Goal: Task Accomplishment & Management: Manage account settings

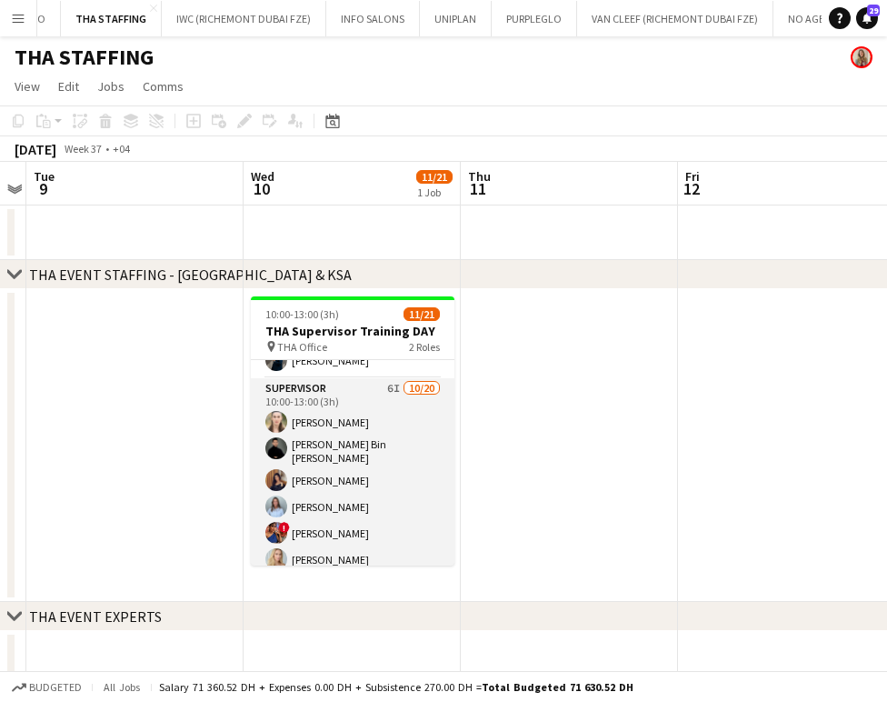
scroll to position [15, 0]
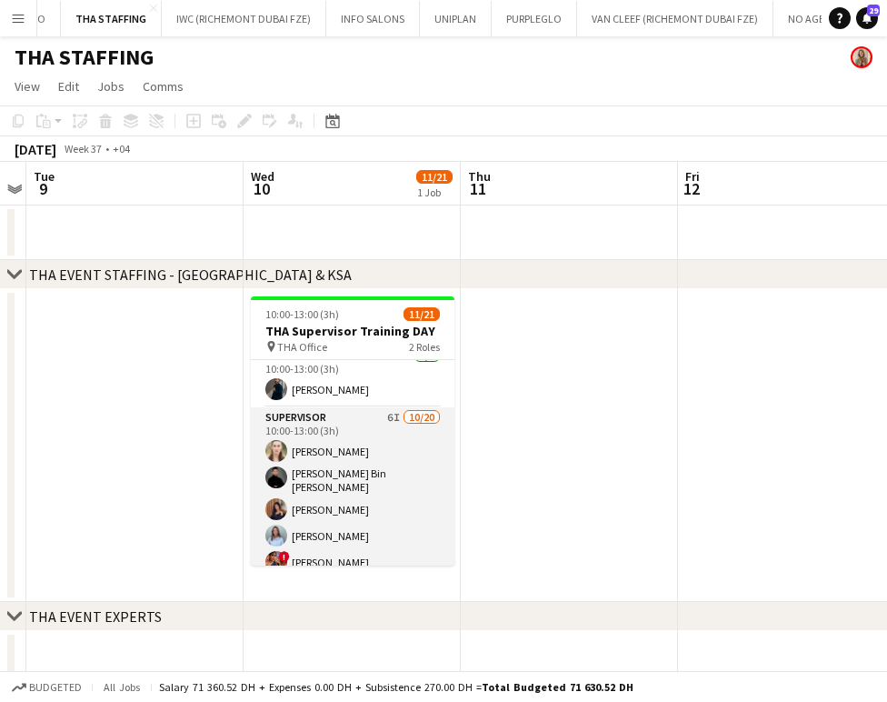
click at [347, 451] on app-card-role "Supervisor 6I 10/20 10:00-13:00 (3h) Amanda Neme Hassan Bin Rashid Ahmed Aliaks…" at bounding box center [353, 691] width 204 height 568
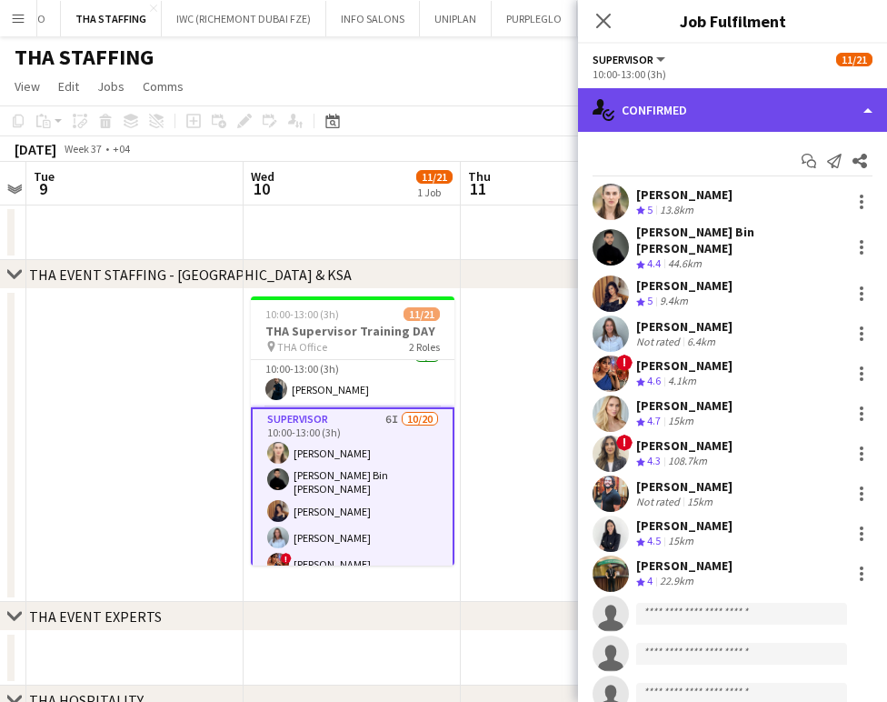
click at [802, 105] on div "single-neutral-actions-check-2 Confirmed" at bounding box center [732, 110] width 309 height 44
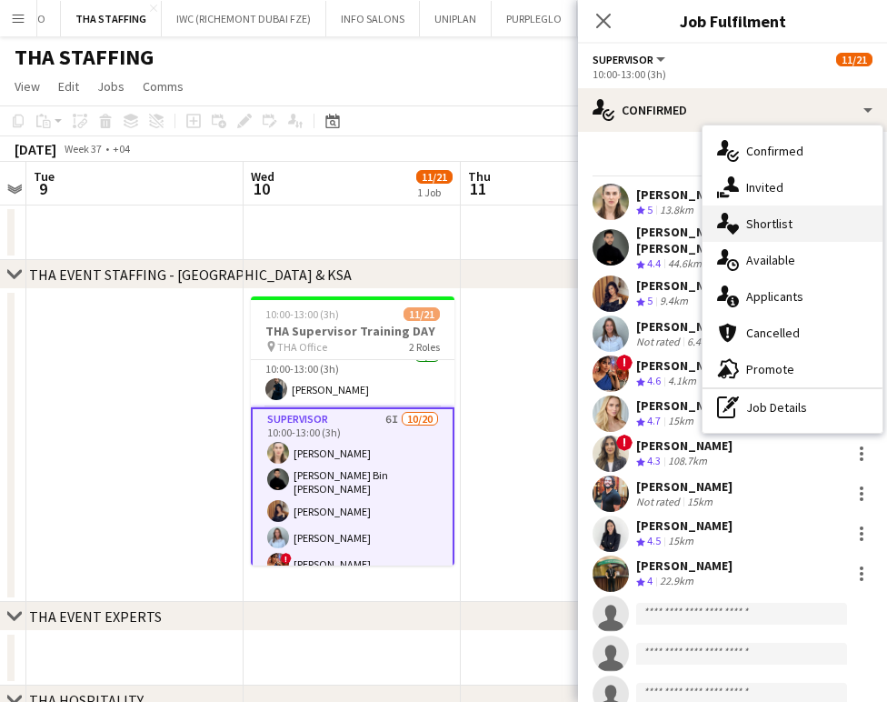
click at [788, 216] on div "single-neutral-actions-heart Shortlist" at bounding box center [793, 223] width 180 height 36
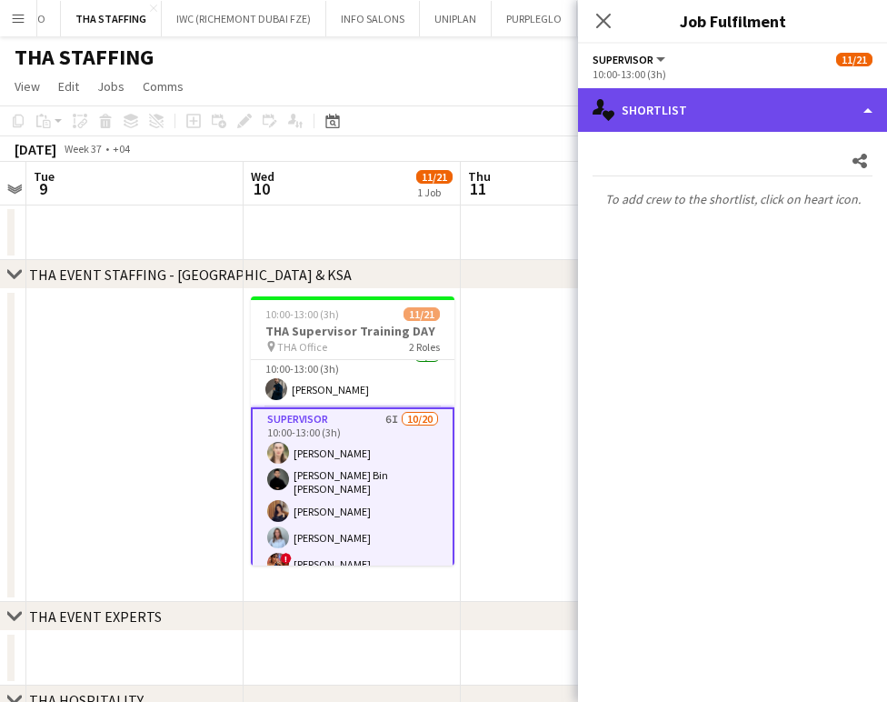
click at [864, 115] on div "single-neutral-actions-heart Shortlist" at bounding box center [732, 110] width 309 height 44
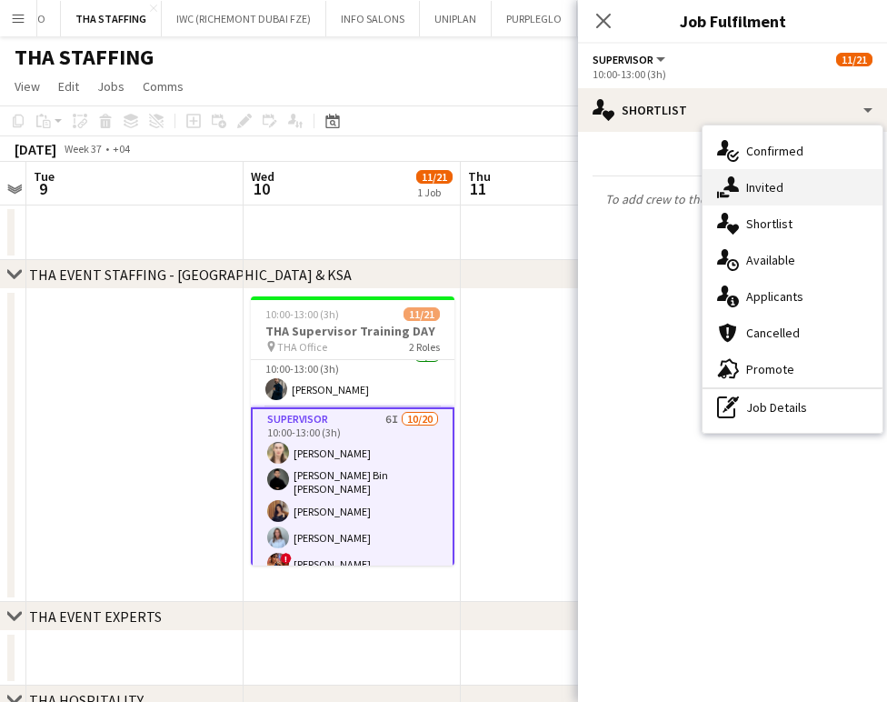
click at [781, 185] on div "single-neutral-actions-share-1 Invited" at bounding box center [793, 187] width 180 height 36
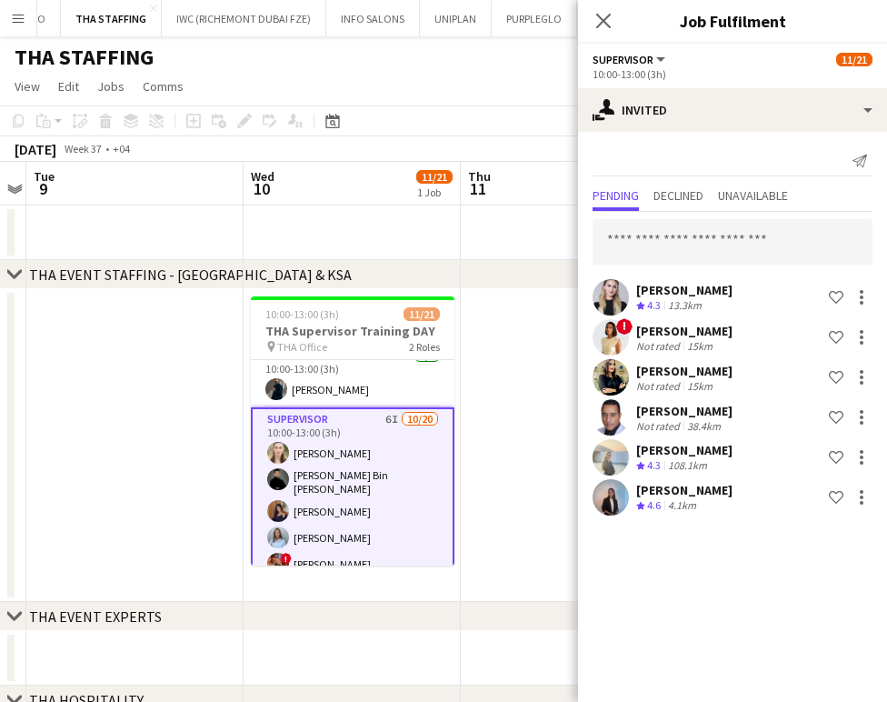
click at [179, 395] on app-date-cell at bounding box center [134, 445] width 217 height 313
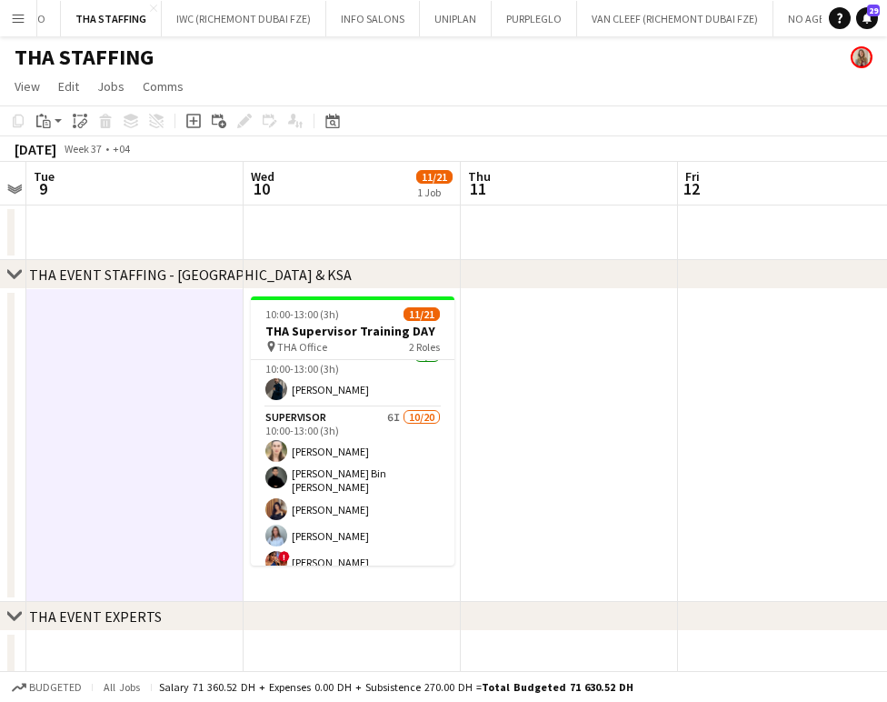
click at [597, 475] on app-date-cell at bounding box center [569, 445] width 217 height 313
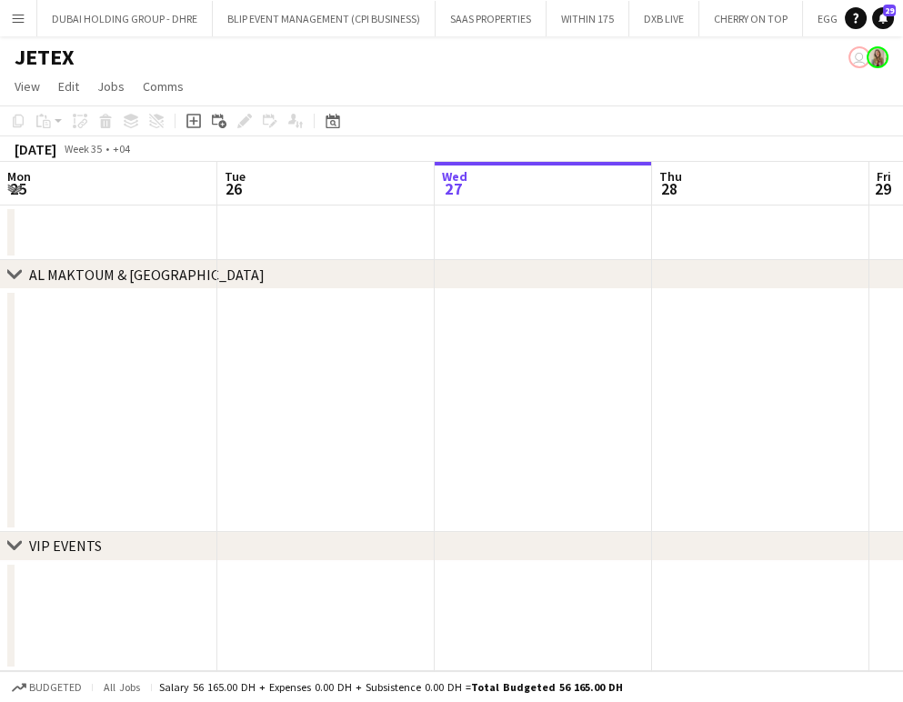
scroll to position [0, 555]
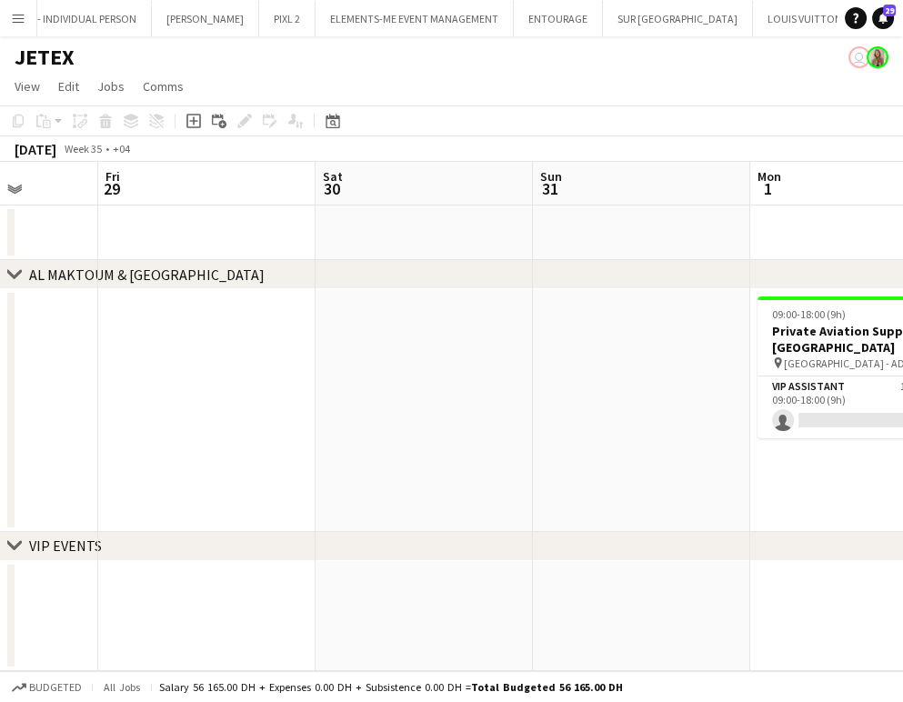
drag, startPoint x: 576, startPoint y: 309, endPoint x: 318, endPoint y: 345, distance: 260.6
click at [318, 345] on app-calendar-viewport "Mon 25 Tue 26 Wed 27 Thu 28 Fri 29 Sat 30 Sun 31 Mon 1 0/1 1 Job Tue 2 Wed 3 09…" at bounding box center [451, 416] width 903 height 509
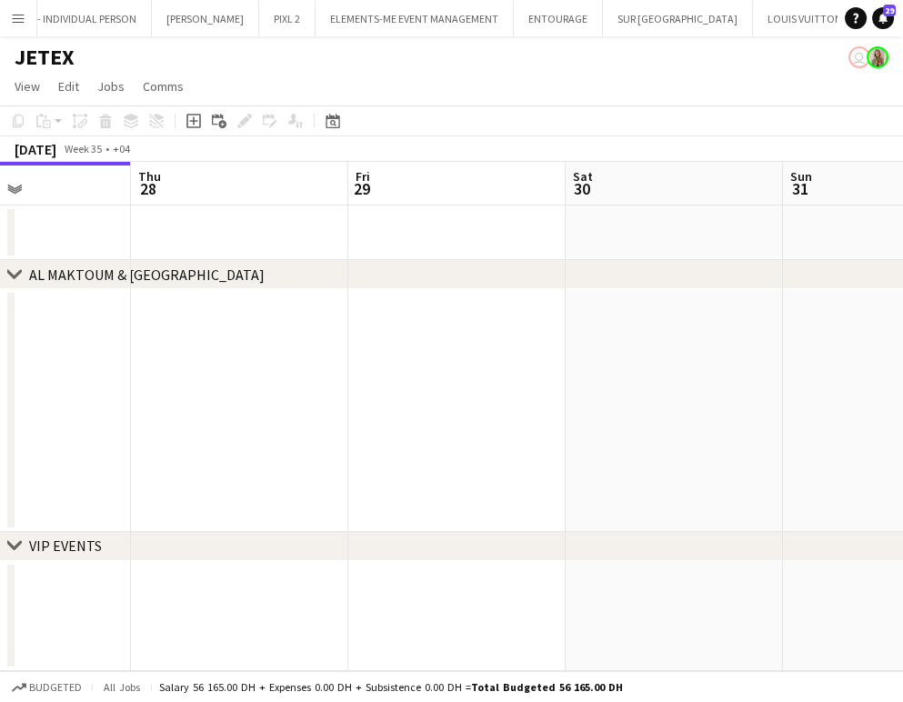
drag, startPoint x: 678, startPoint y: 398, endPoint x: 579, endPoint y: 404, distance: 99.2
click at [589, 405] on app-calendar-viewport "Mon 25 Tue 26 Wed 27 Thu 28 Fri 29 Sat 30 Sun 31 Mon 1 0/1 1 Job Tue 2 Wed 3 09…" at bounding box center [451, 416] width 903 height 509
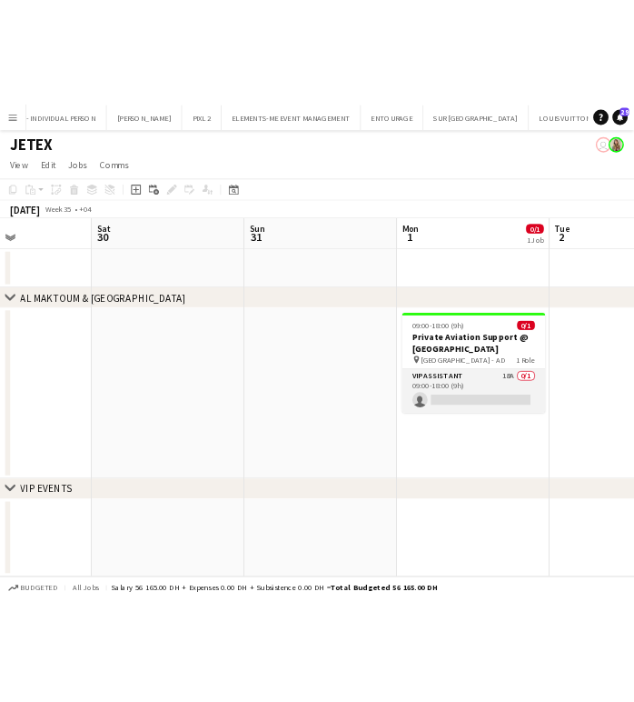
scroll to position [0, 538]
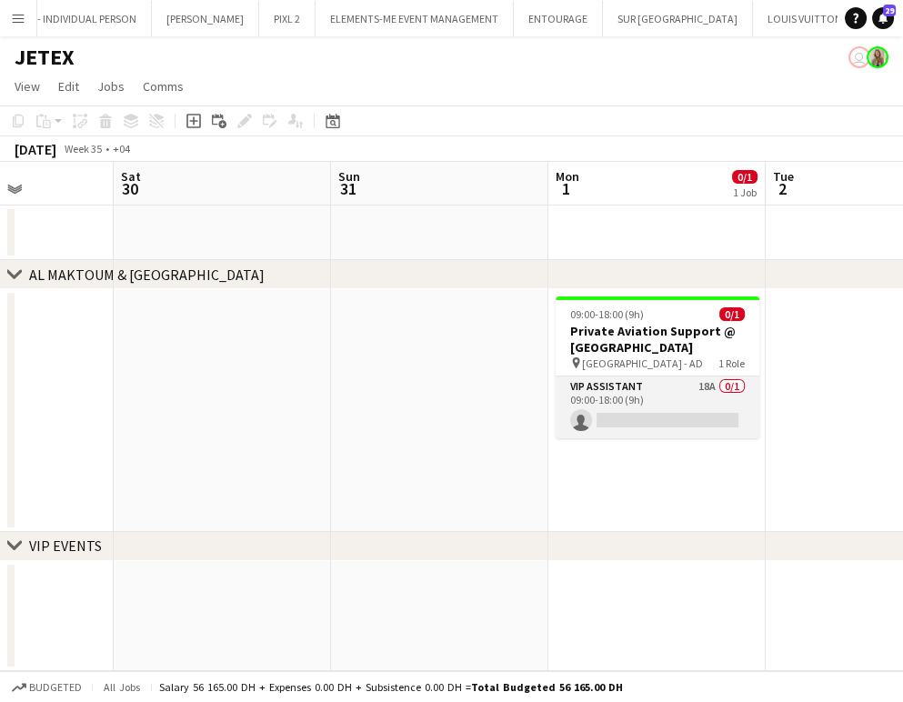
click at [652, 398] on app-card-role "VIP Assistant 18A 0/1 09:00-18:00 (9h) single-neutral-actions" at bounding box center [657, 407] width 204 height 62
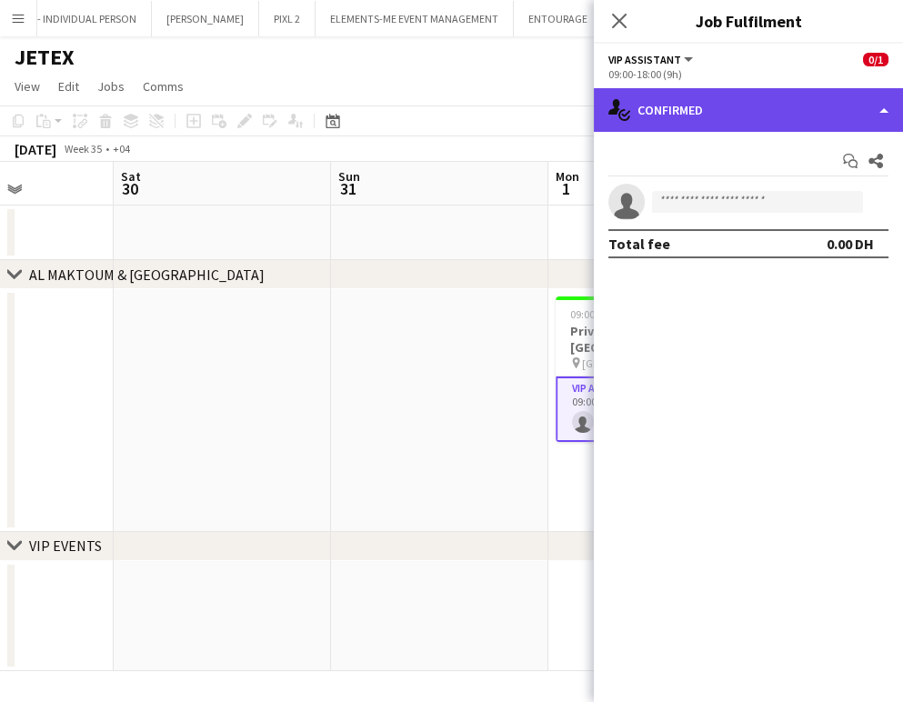
click at [863, 105] on div "single-neutral-actions-check-2 Confirmed" at bounding box center [748, 110] width 309 height 44
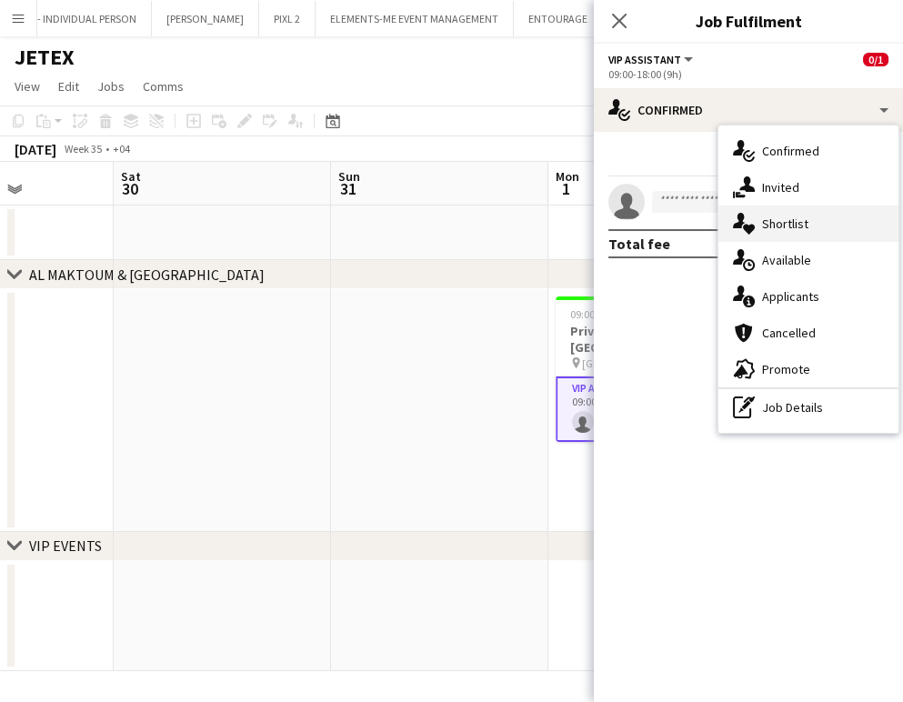
click at [794, 219] on div "single-neutral-actions-heart Shortlist" at bounding box center [808, 223] width 180 height 36
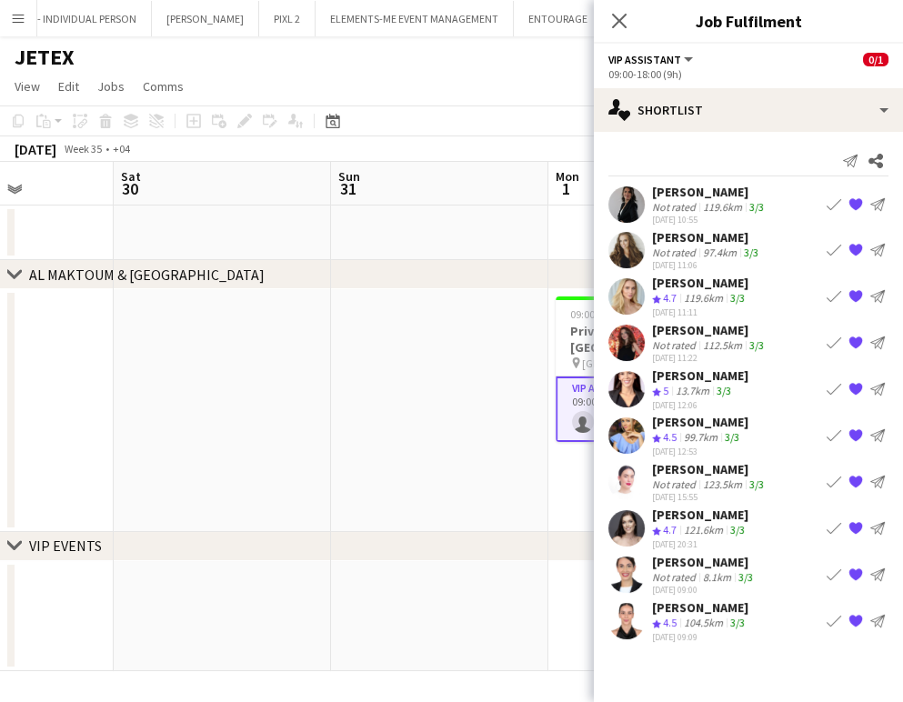
click at [487, 417] on app-date-cell at bounding box center [439, 410] width 217 height 243
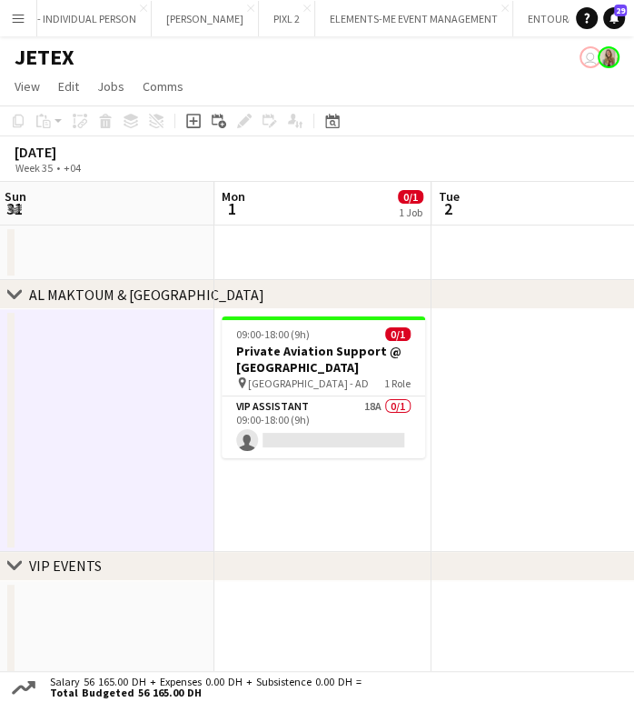
scroll to position [0, 372]
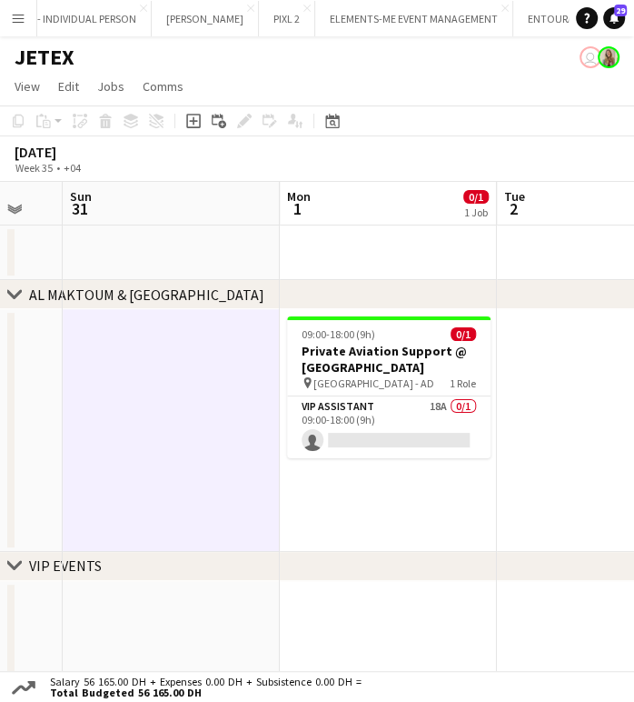
drag, startPoint x: 529, startPoint y: 402, endPoint x: 262, endPoint y: 375, distance: 268.6
click at [262, 375] on app-calendar-viewport "Fri 29 Sat 30 Sun 31 Mon 1 0/1 1 Job Tue 2 Wed 3 Thu 4 Fri 5 09:00-18:00 (9h) 0…" at bounding box center [317, 436] width 634 height 509
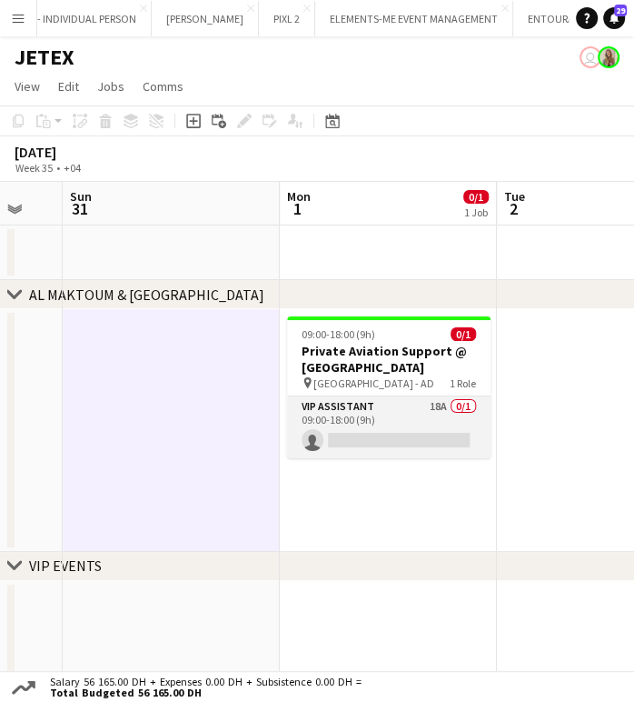
click at [443, 436] on app-card-role "VIP Assistant 18A 0/1 09:00-18:00 (9h) single-neutral-actions" at bounding box center [389, 427] width 204 height 62
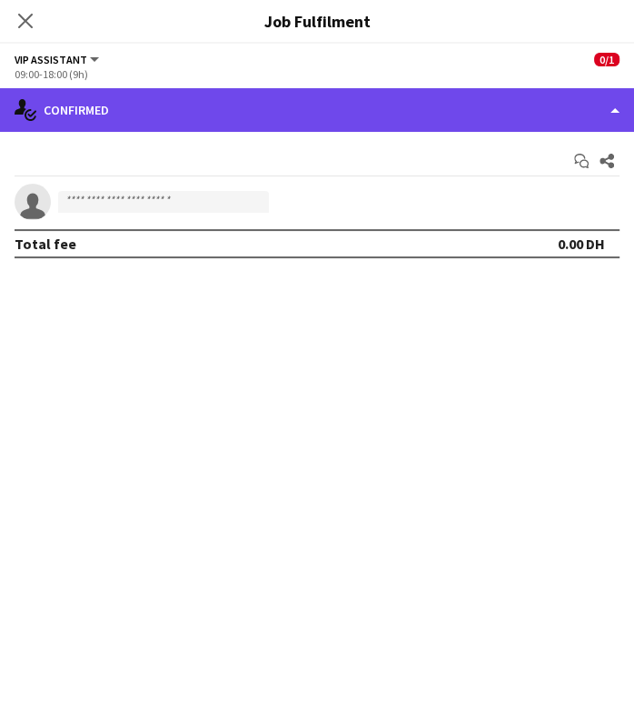
click at [583, 95] on div "single-neutral-actions-check-2 Confirmed" at bounding box center [317, 110] width 634 height 44
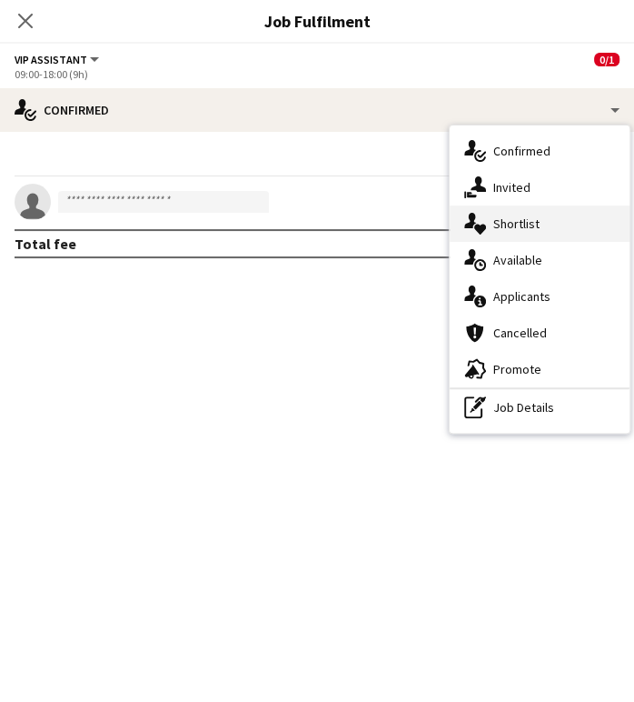
click at [544, 224] on div "single-neutral-actions-heart Shortlist" at bounding box center [540, 223] width 180 height 36
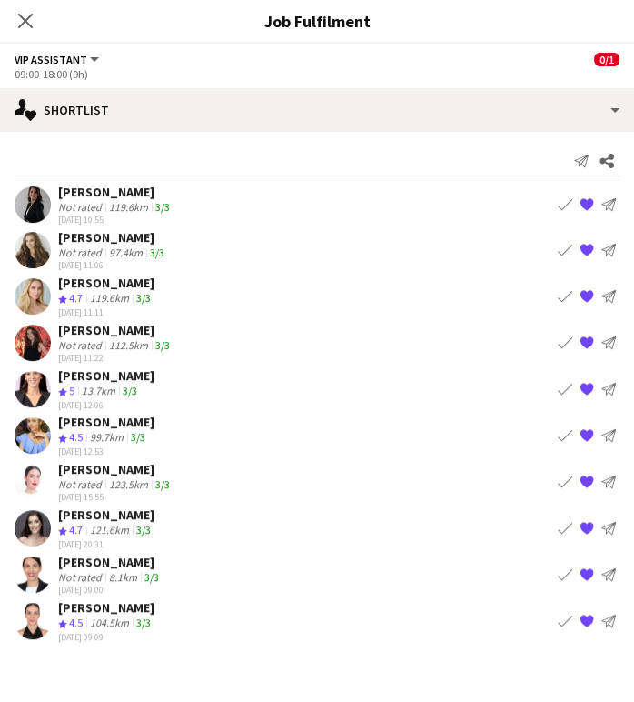
click at [81, 292] on span "4.7" at bounding box center [76, 298] width 14 height 14
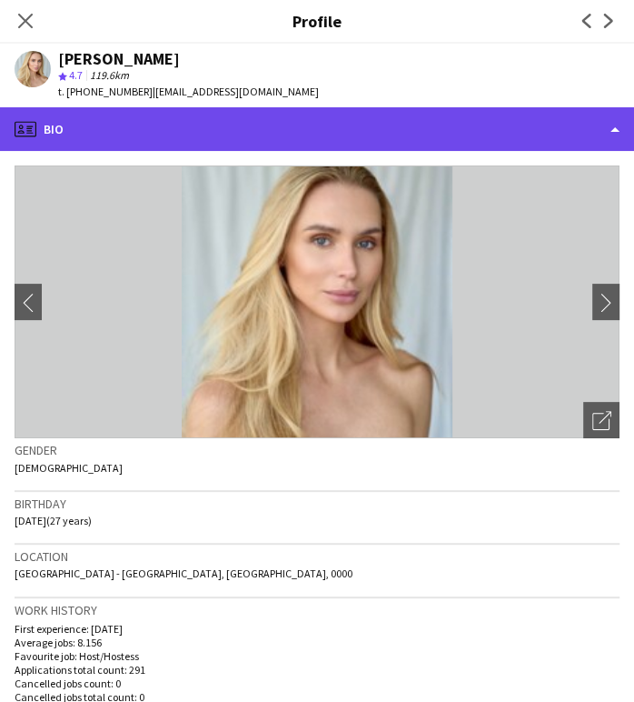
click at [538, 122] on div "profile Bio" at bounding box center [317, 129] width 634 height 44
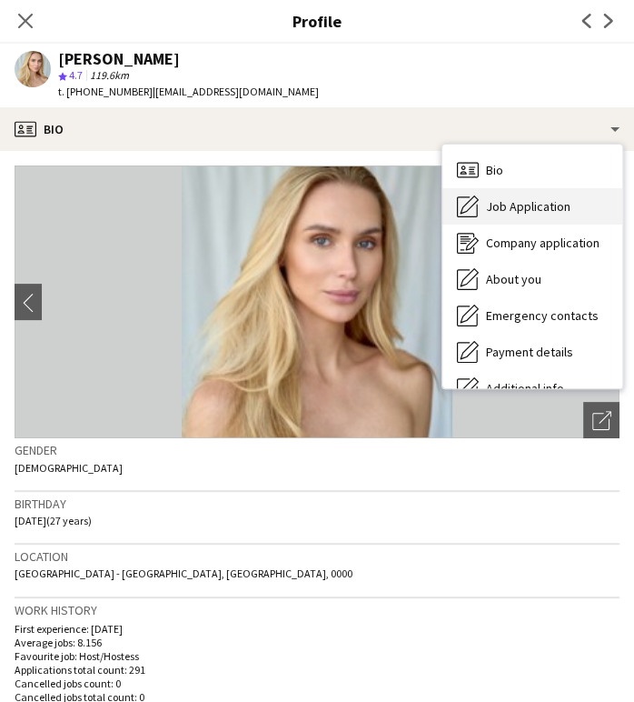
click at [516, 209] on span "Job Application" at bounding box center [528, 206] width 85 height 16
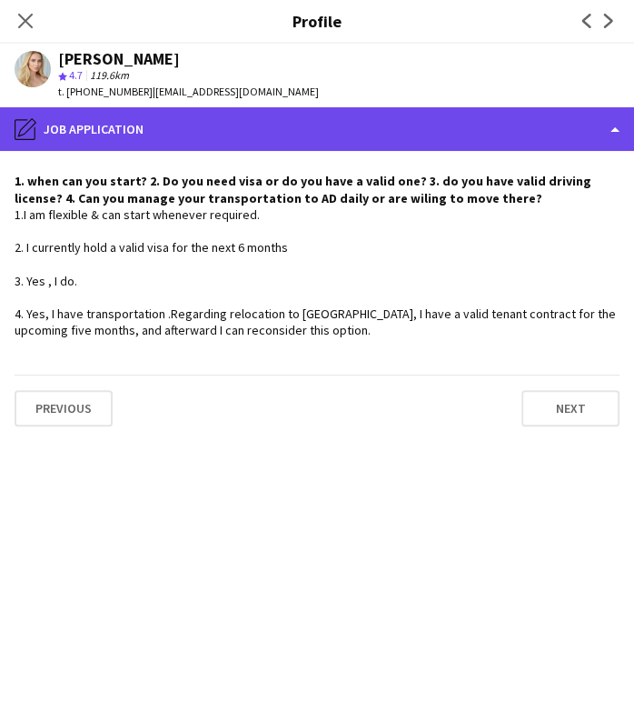
click at [566, 114] on div "pencil4 Job Application" at bounding box center [317, 129] width 634 height 44
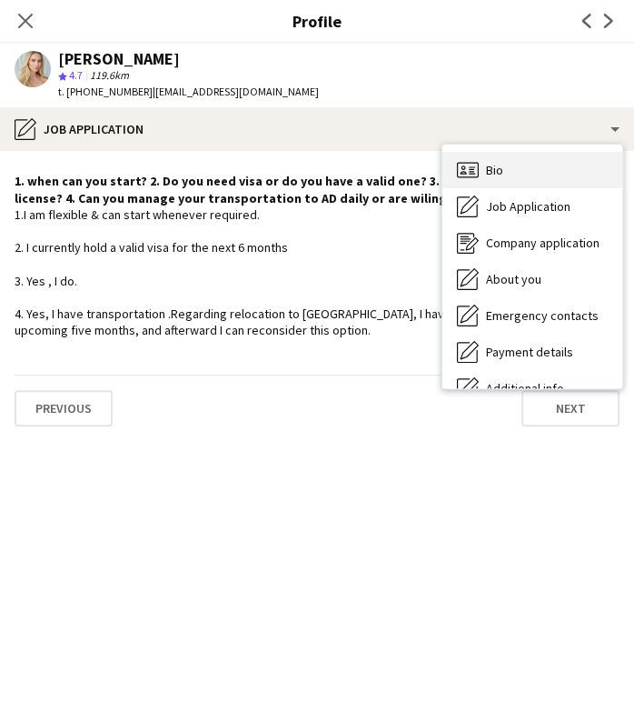
click at [546, 172] on div "Bio Bio" at bounding box center [533, 170] width 180 height 36
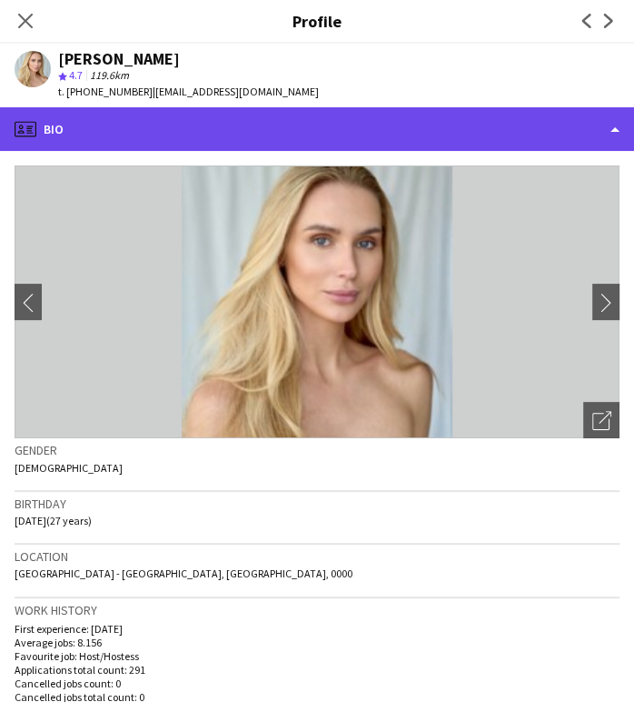
click at [536, 136] on div "profile Bio" at bounding box center [317, 129] width 634 height 44
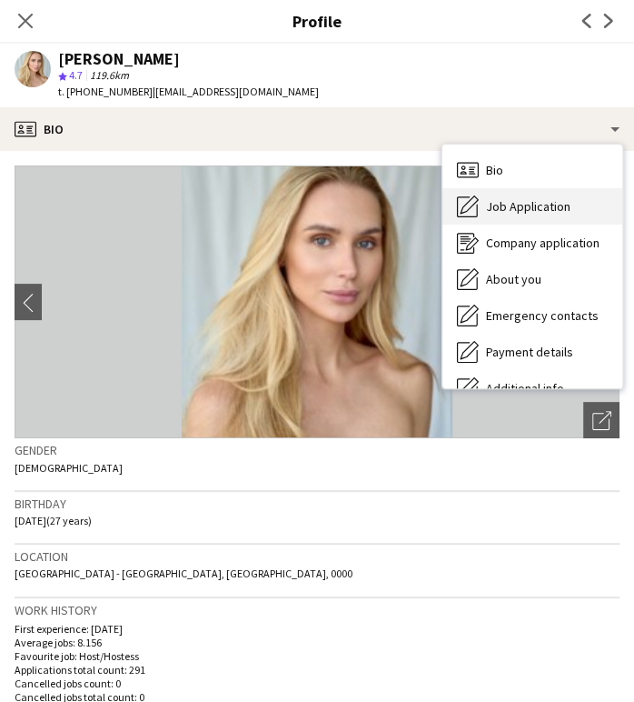
click at [540, 211] on span "Job Application" at bounding box center [528, 206] width 85 height 16
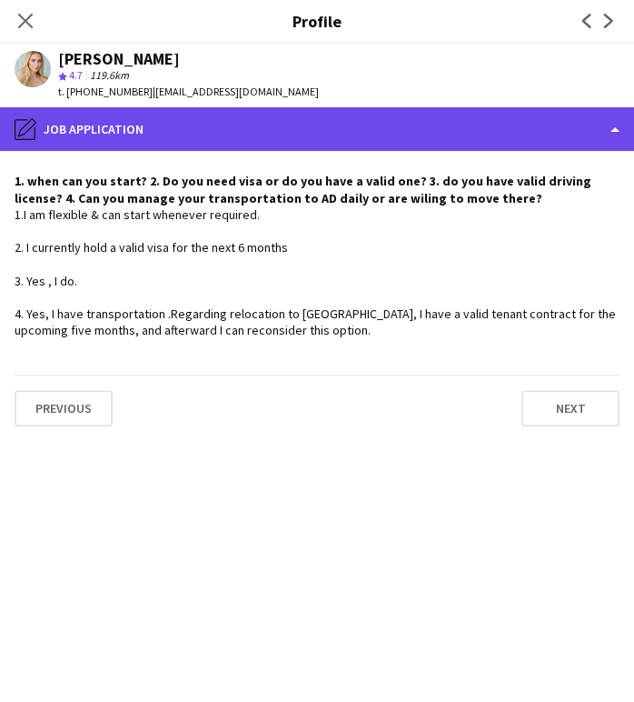
click at [555, 140] on div "pencil4 Job Application" at bounding box center [317, 129] width 634 height 44
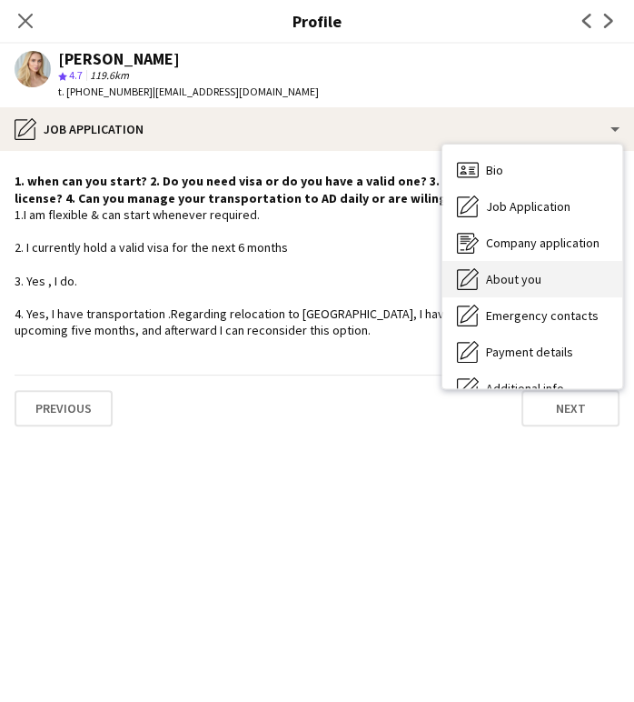
click at [524, 278] on span "About you" at bounding box center [513, 279] width 55 height 16
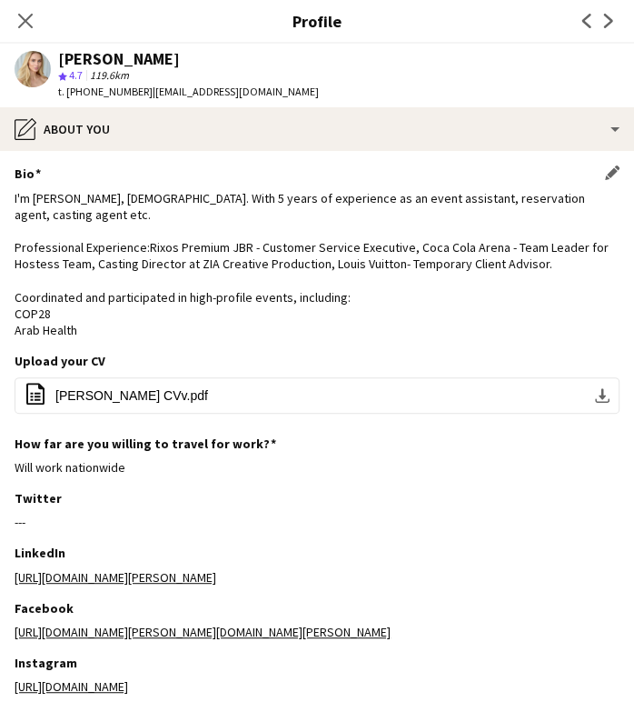
click at [209, 257] on div "I'm [PERSON_NAME], [DEMOGRAPHIC_DATA]. With 5 years of experience as an event a…" at bounding box center [317, 264] width 605 height 149
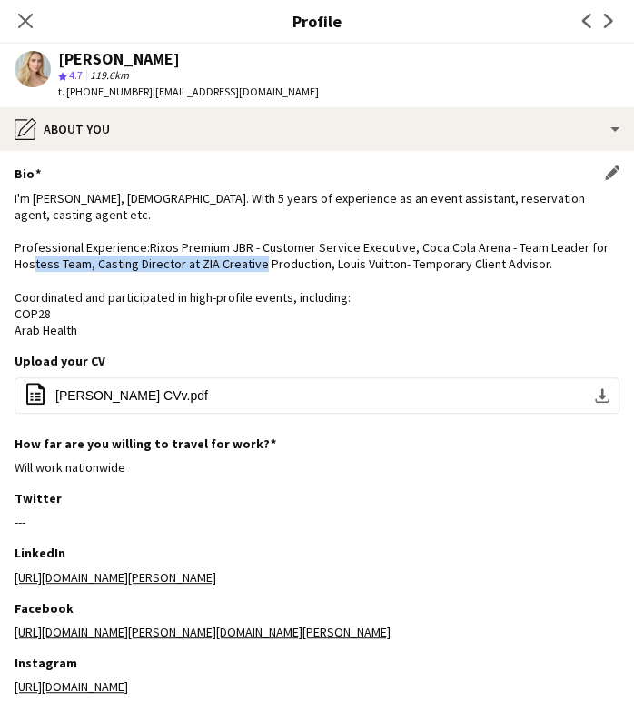
drag, startPoint x: 318, startPoint y: 261, endPoint x: 94, endPoint y: 272, distance: 224.8
click at [94, 272] on div "I'm [PERSON_NAME], [DEMOGRAPHIC_DATA]. With 5 years of experience as an event a…" at bounding box center [317, 264] width 605 height 149
copy div "Casting Director at ZIA Creative Production"
click at [29, 20] on icon "Close pop-in" at bounding box center [24, 20] width 17 height 17
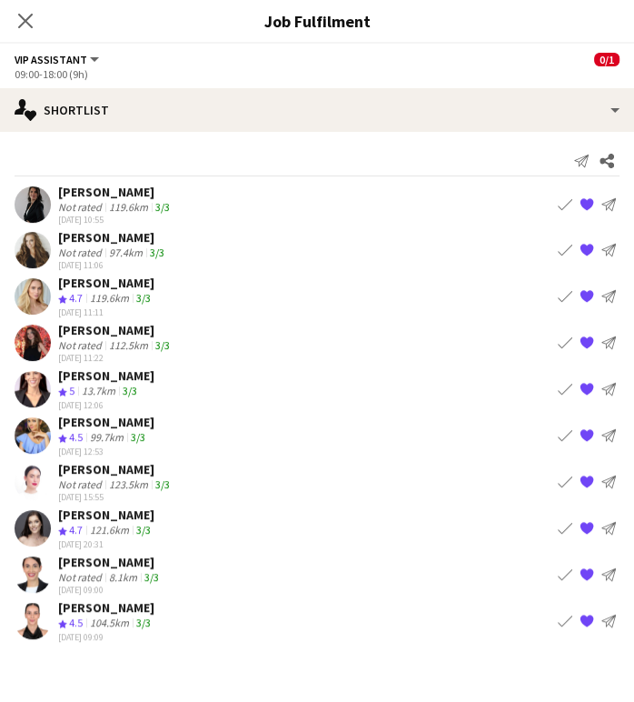
click at [97, 200] on div "Not rated" at bounding box center [81, 207] width 47 height 14
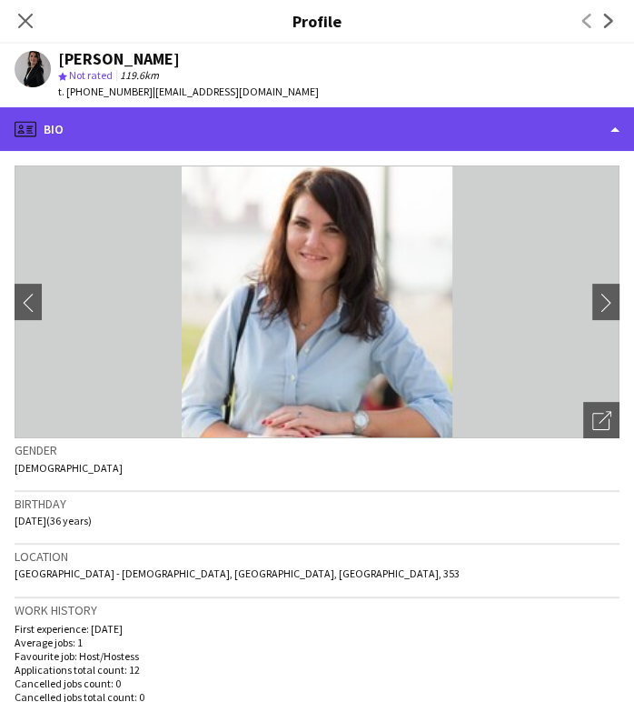
drag, startPoint x: 572, startPoint y: 127, endPoint x: 570, endPoint y: 136, distance: 9.3
click at [571, 127] on div "profile Bio" at bounding box center [317, 129] width 634 height 44
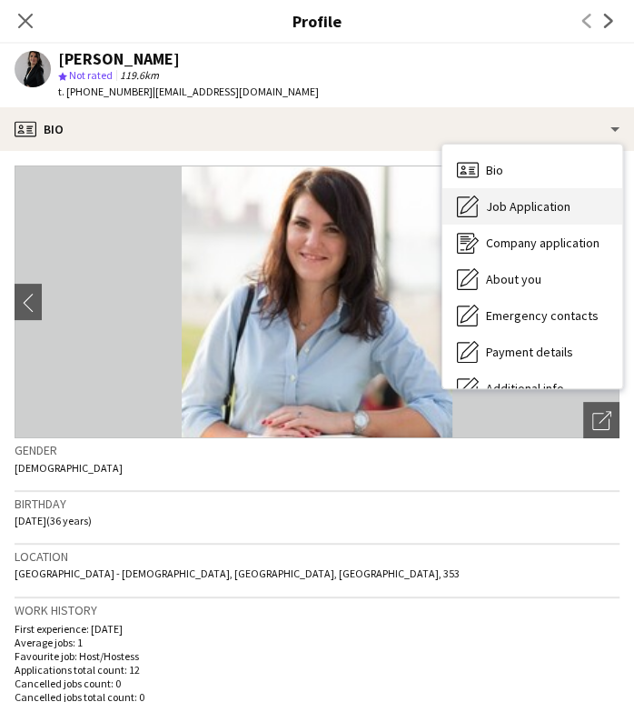
click at [543, 205] on span "Job Application" at bounding box center [528, 206] width 85 height 16
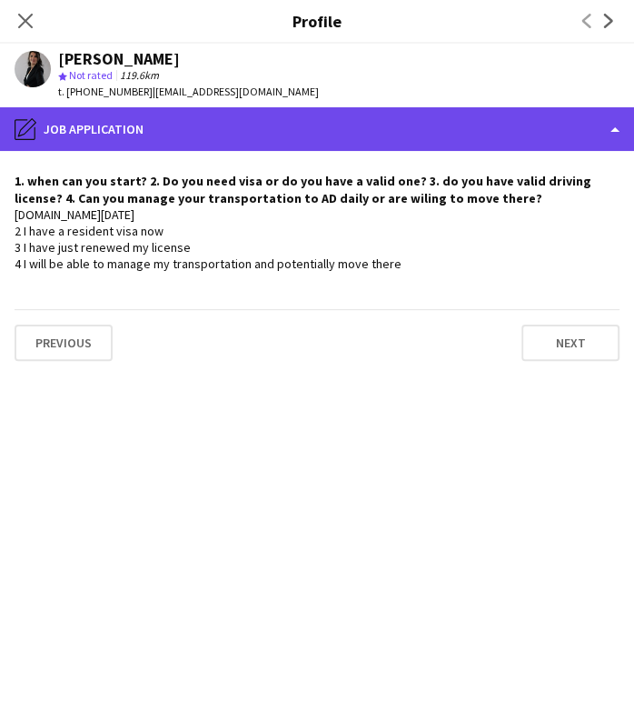
click at [549, 127] on div "pencil4 Job Application" at bounding box center [317, 129] width 634 height 44
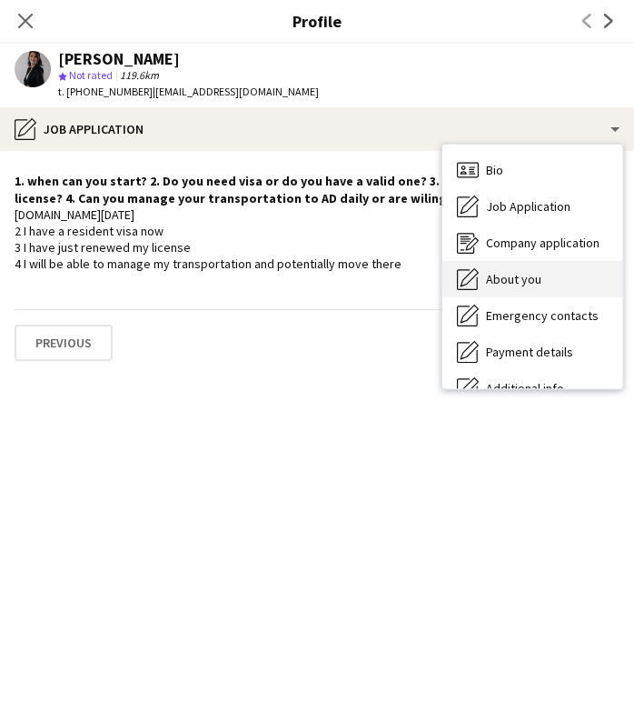
click at [504, 275] on span "About you" at bounding box center [513, 279] width 55 height 16
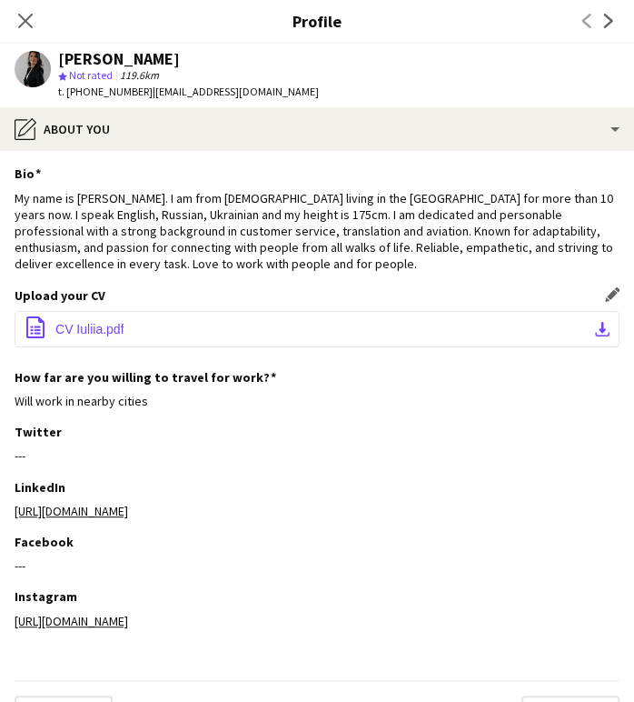
click at [95, 327] on span "CV Iuliia.pdf" at bounding box center [89, 329] width 68 height 15
click at [278, 264] on div "My name is [PERSON_NAME]. I am from [DEMOGRAPHIC_DATA] living in the [GEOGRAPHI…" at bounding box center [317, 231] width 605 height 83
click at [30, 20] on icon "Close pop-in" at bounding box center [24, 20] width 17 height 17
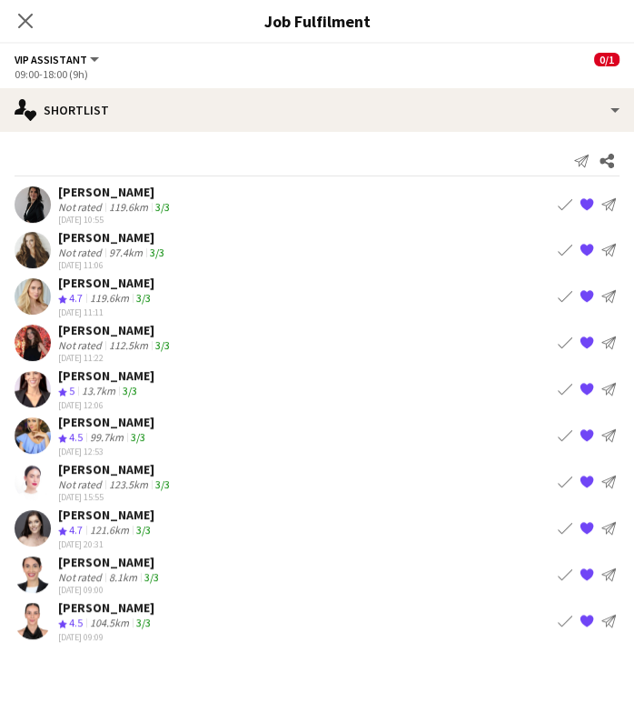
click at [86, 244] on div "[PERSON_NAME]" at bounding box center [113, 237] width 110 height 16
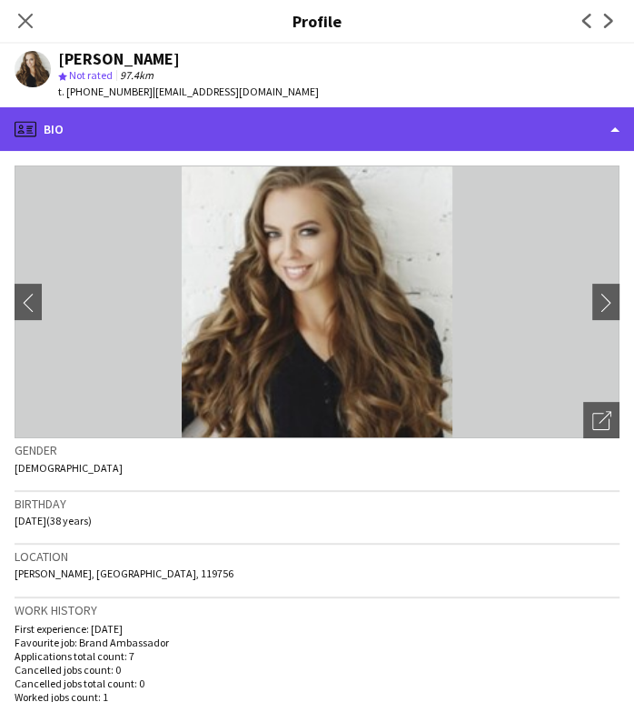
click at [566, 124] on div "profile Bio" at bounding box center [317, 129] width 634 height 44
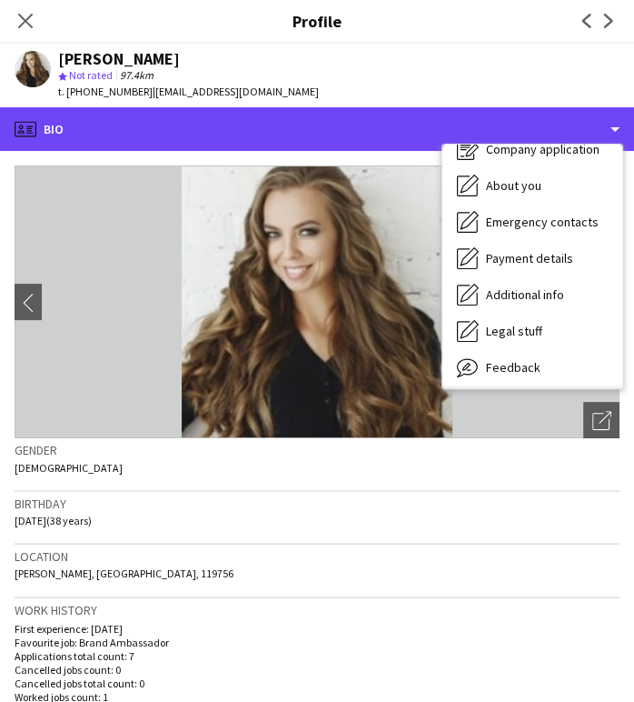
scroll to position [134, 0]
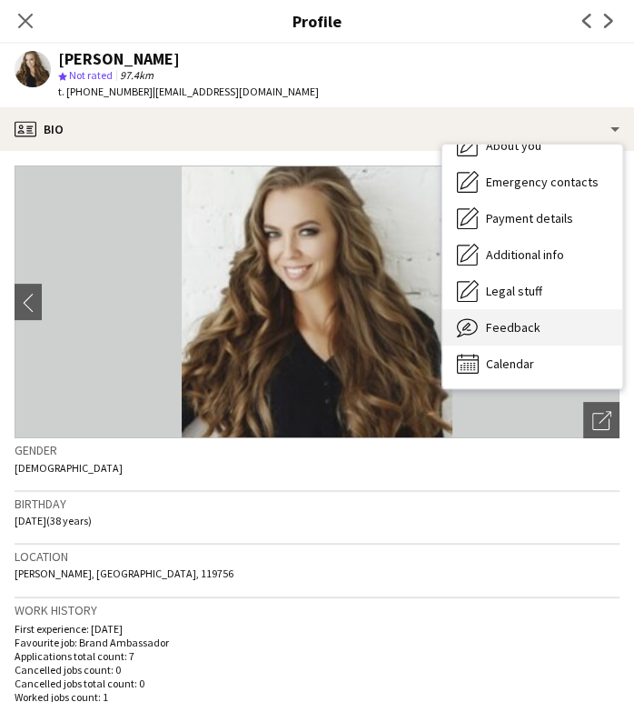
click at [517, 321] on span "Feedback" at bounding box center [513, 327] width 55 height 16
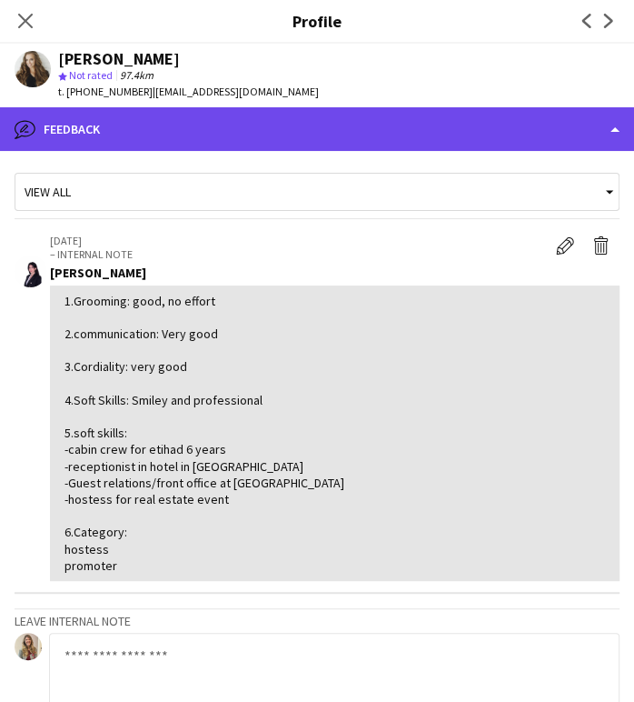
click at [545, 121] on div "bubble-pencil Feedback" at bounding box center [317, 129] width 634 height 44
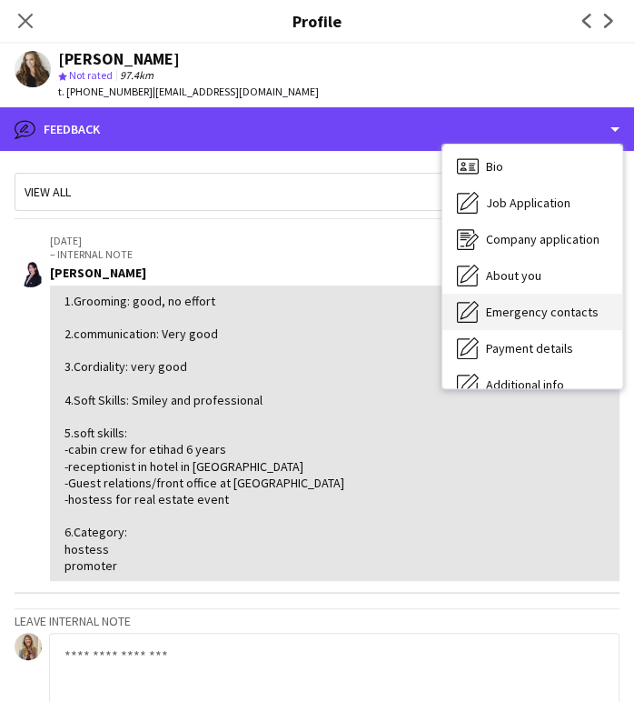
scroll to position [0, 0]
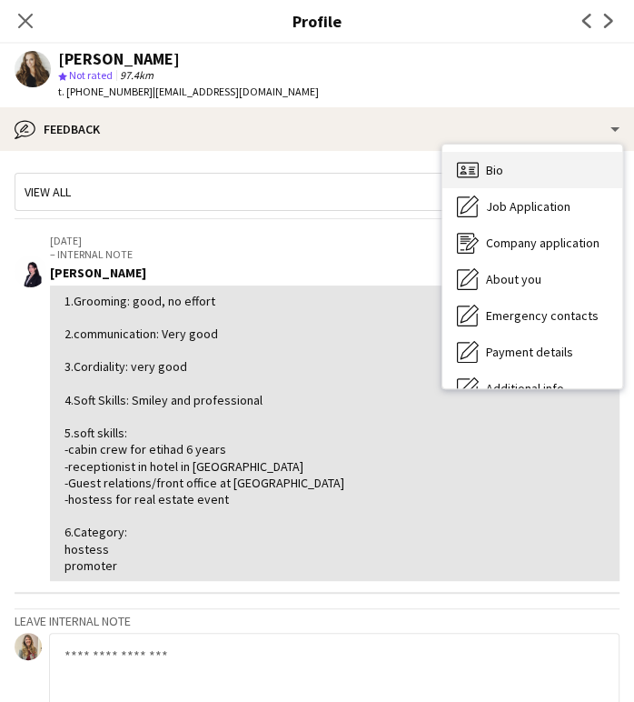
click at [497, 172] on span "Bio" at bounding box center [494, 170] width 17 height 16
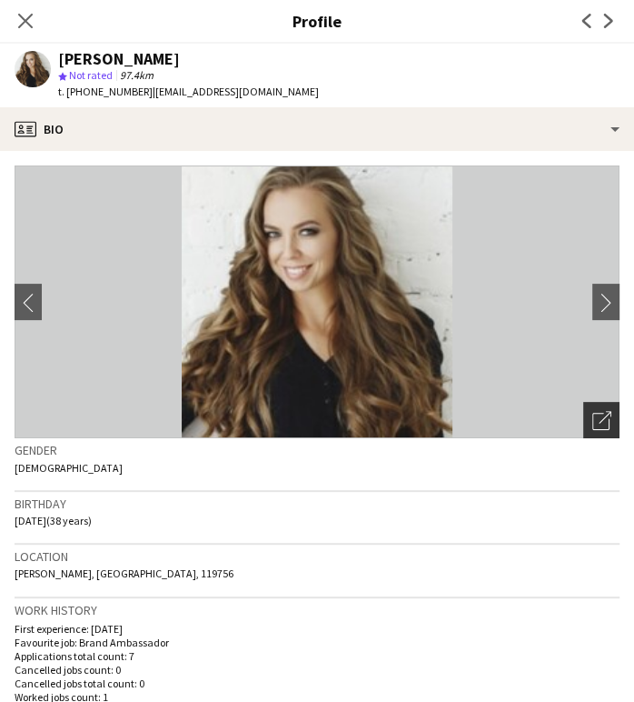
click at [593, 419] on icon "Open photos pop-in" at bounding box center [602, 420] width 19 height 19
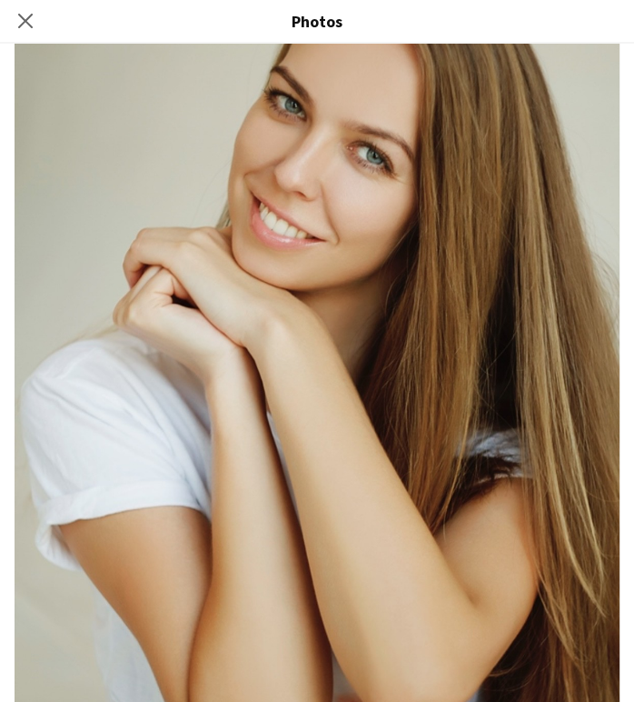
scroll to position [398, 0]
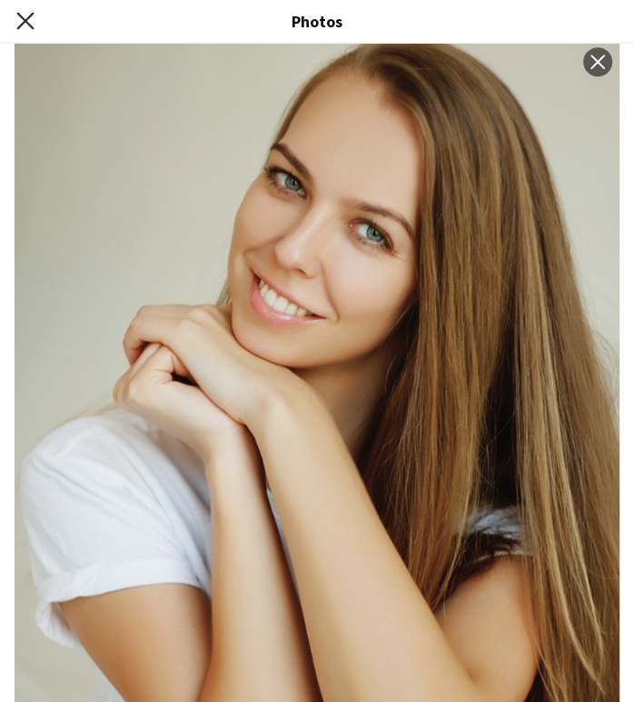
click at [29, 24] on icon "Close pop-in" at bounding box center [24, 20] width 17 height 17
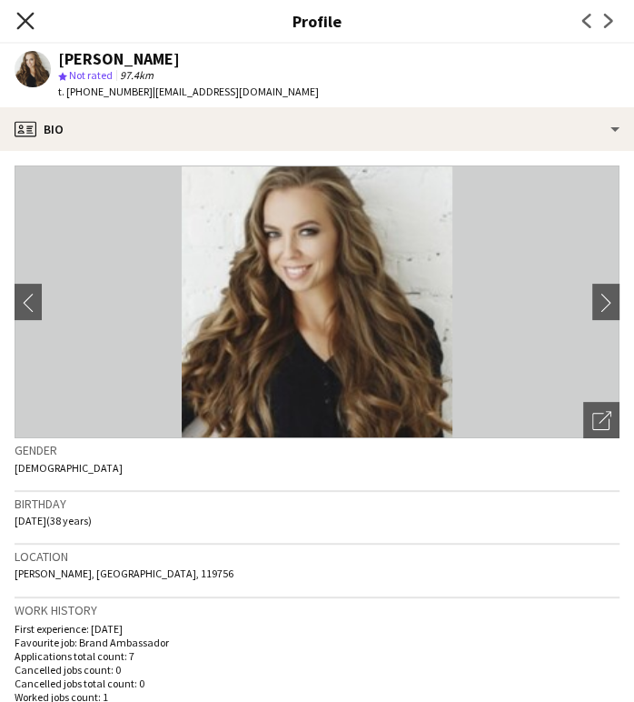
click at [22, 20] on icon "Close pop-in" at bounding box center [24, 20] width 17 height 17
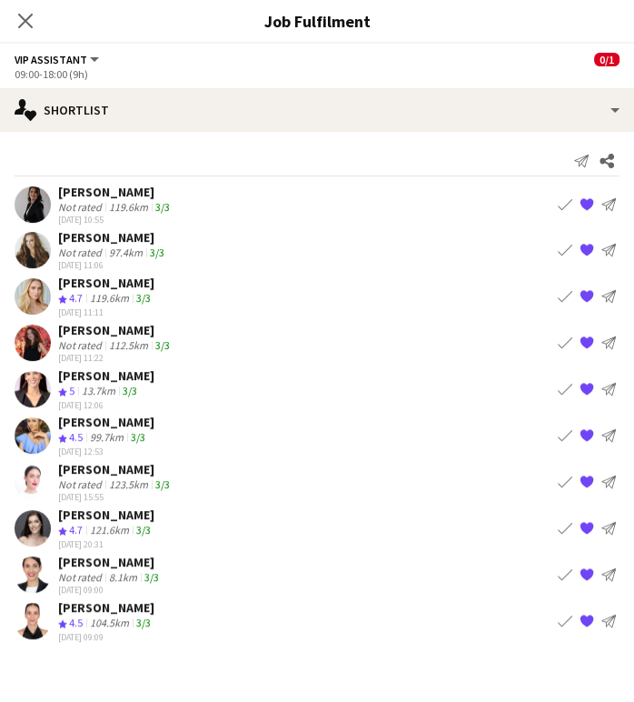
click at [582, 243] on app-icon "{{ spriteTitle }}" at bounding box center [587, 250] width 15 height 15
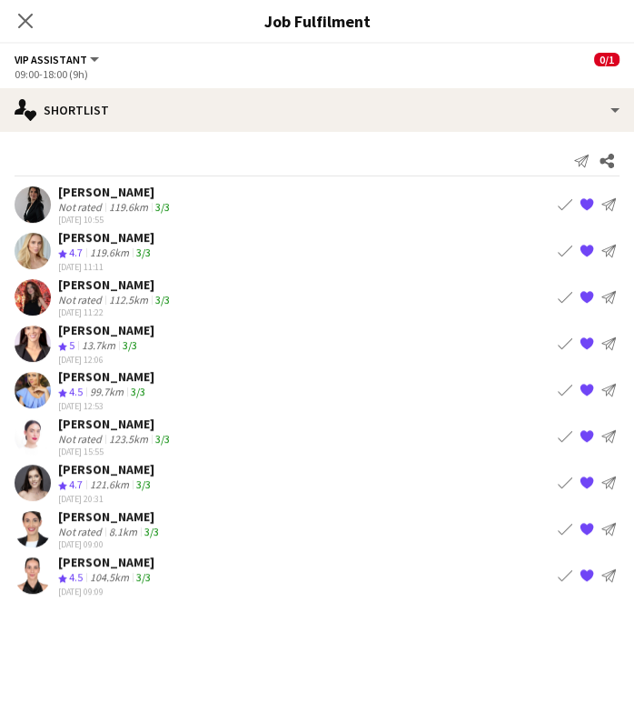
click at [123, 342] on div "3/3" at bounding box center [130, 345] width 22 height 15
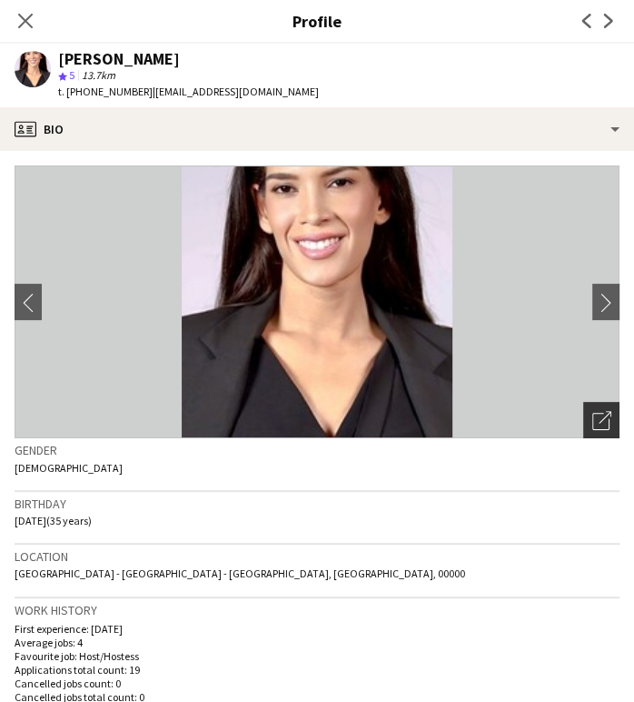
click at [597, 422] on div "Open photos pop-in" at bounding box center [602, 420] width 36 height 36
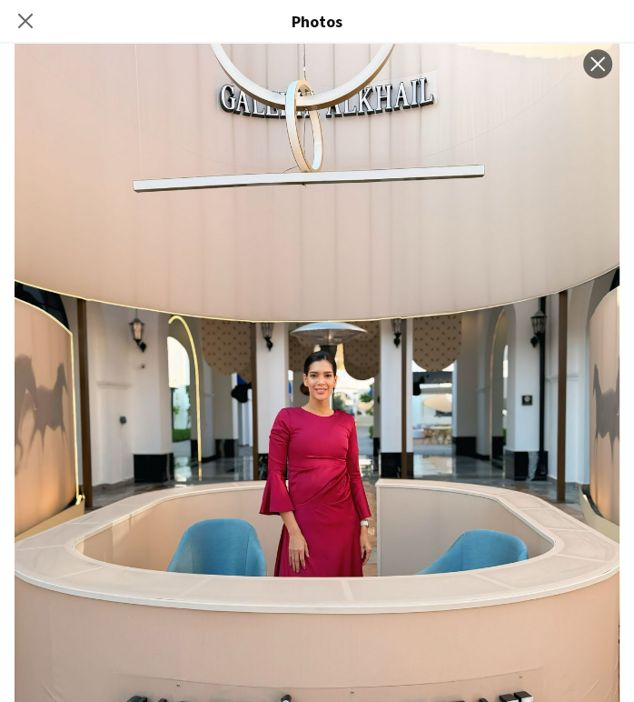
scroll to position [3997, 0]
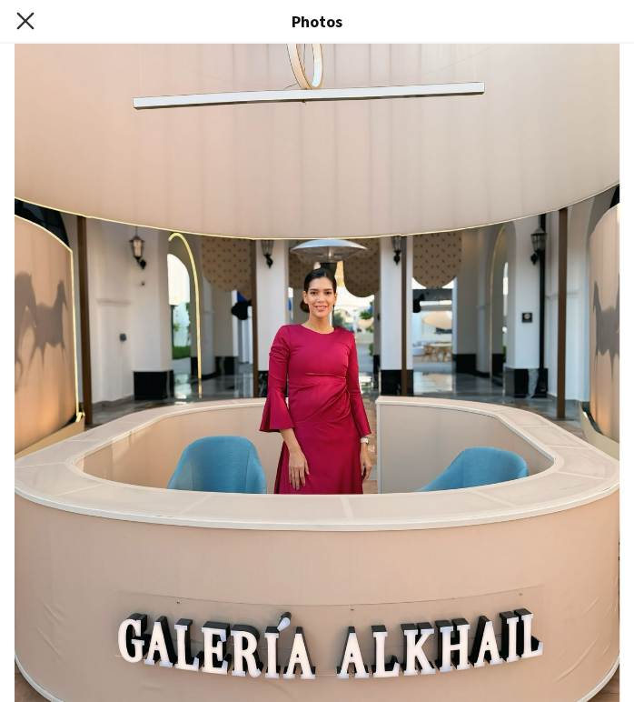
click at [23, 17] on icon "Close pop-in" at bounding box center [24, 20] width 17 height 17
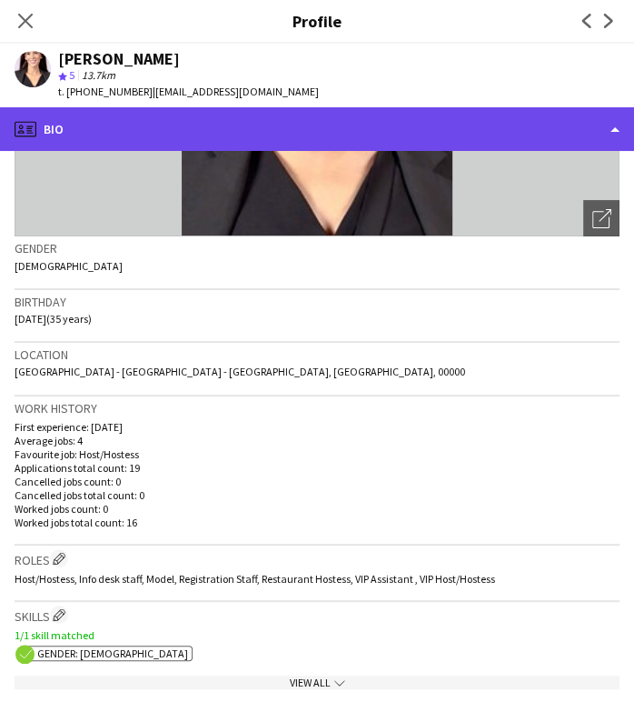
click at [589, 135] on div "profile Bio" at bounding box center [317, 129] width 634 height 44
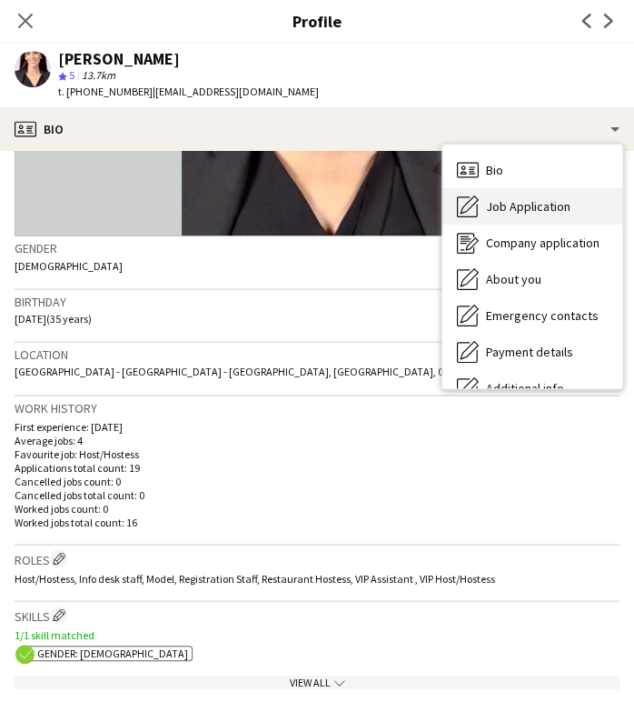
click at [511, 192] on div "Job Application Job Application" at bounding box center [533, 206] width 180 height 36
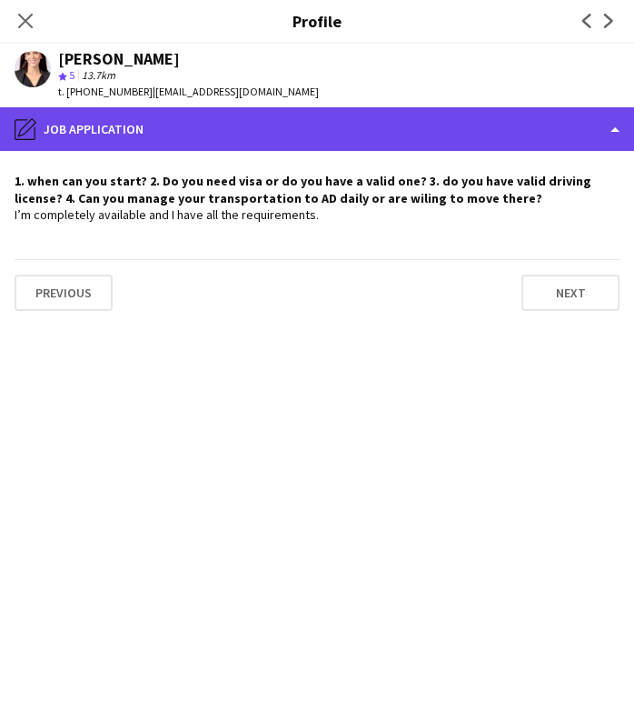
click at [566, 115] on div "pencil4 Job Application" at bounding box center [317, 129] width 634 height 44
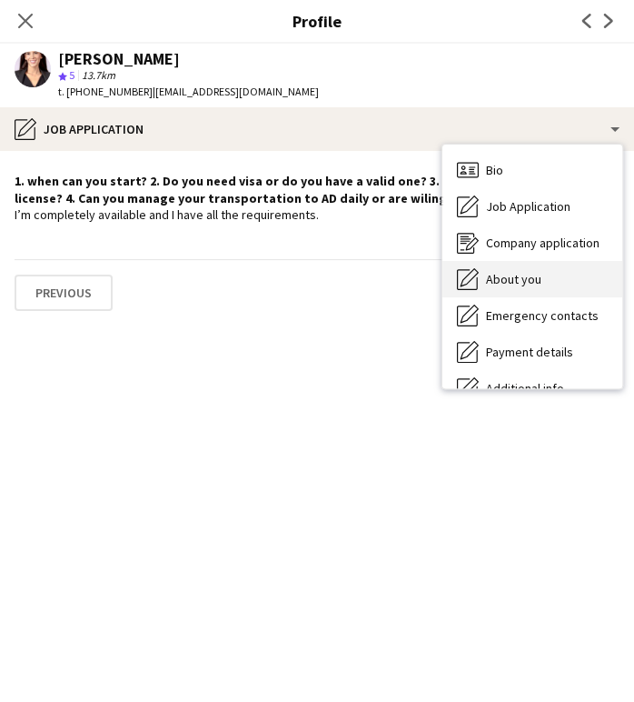
click at [532, 276] on span "About you" at bounding box center [513, 279] width 55 height 16
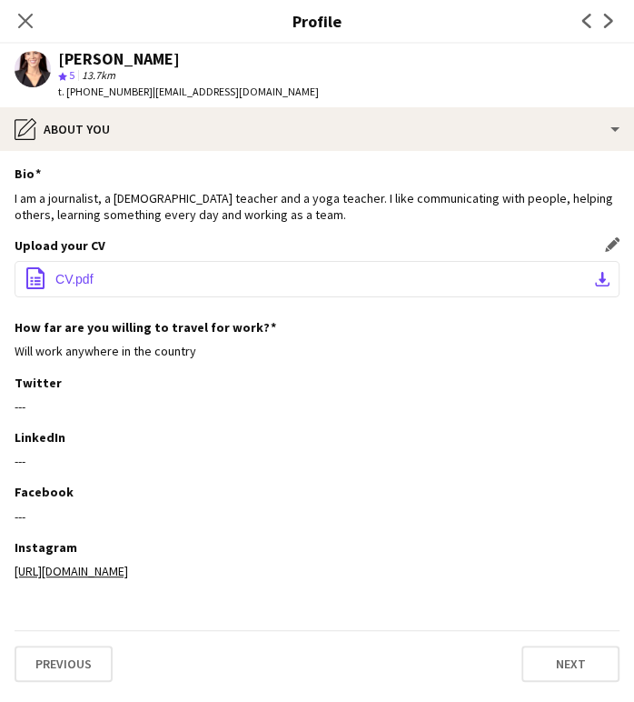
click at [120, 277] on button "office-file-sheet CV.pdf download-bottom" at bounding box center [317, 279] width 605 height 36
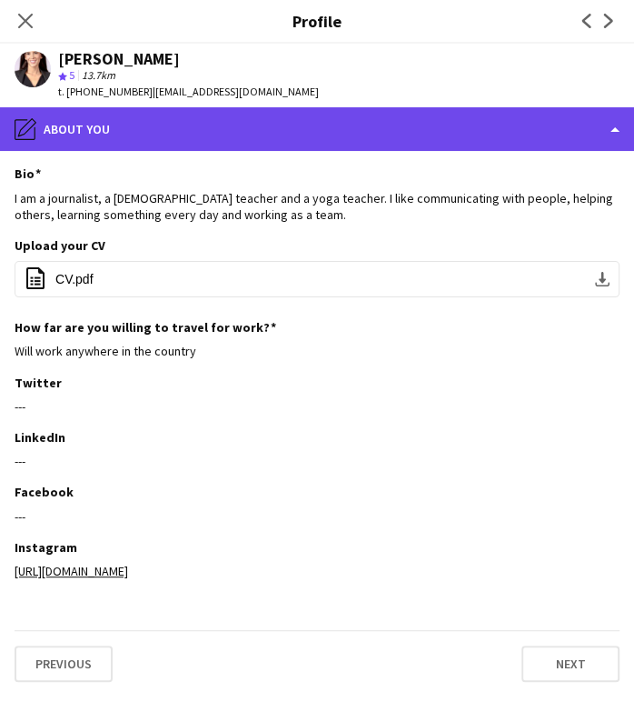
click at [520, 124] on div "pencil4 About you" at bounding box center [317, 129] width 634 height 44
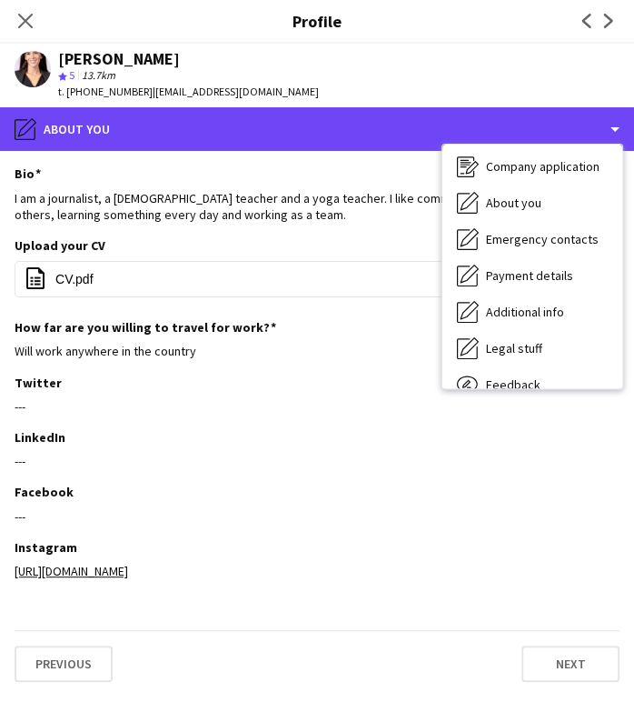
scroll to position [134, 0]
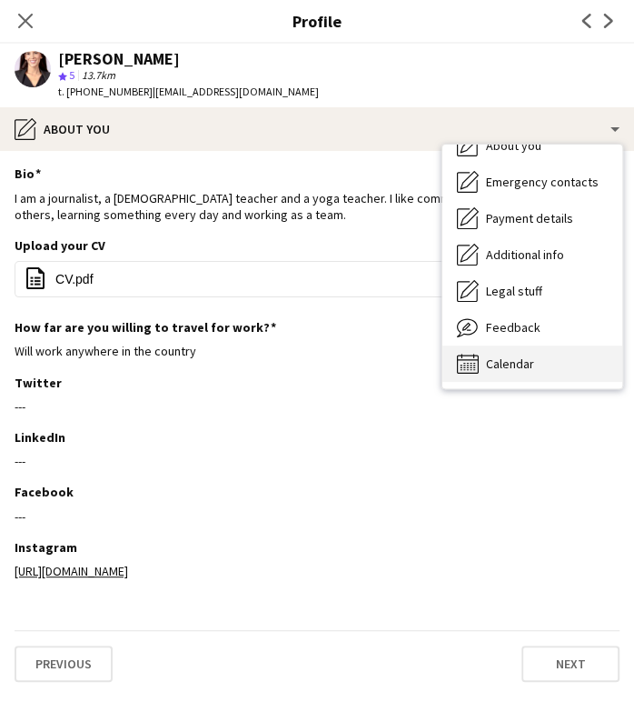
click at [532, 355] on span "Calendar" at bounding box center [510, 363] width 48 height 16
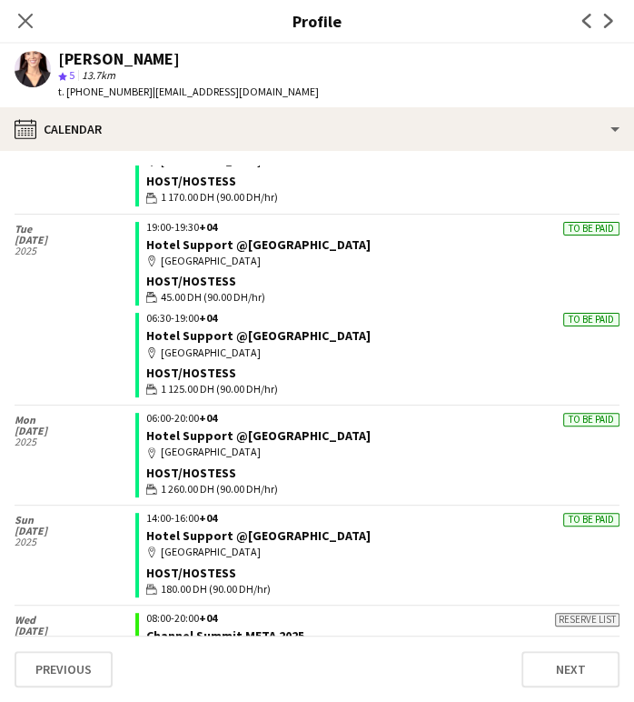
scroll to position [153, 0]
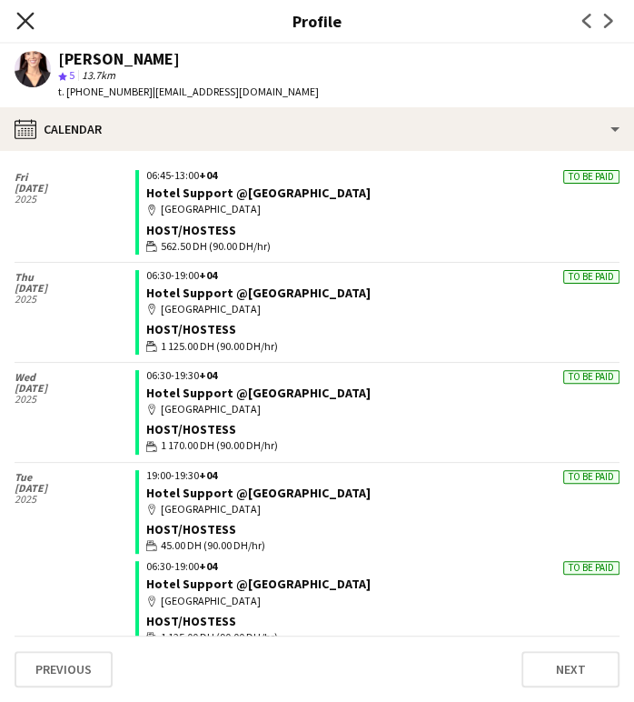
click at [23, 22] on icon at bounding box center [24, 20] width 17 height 17
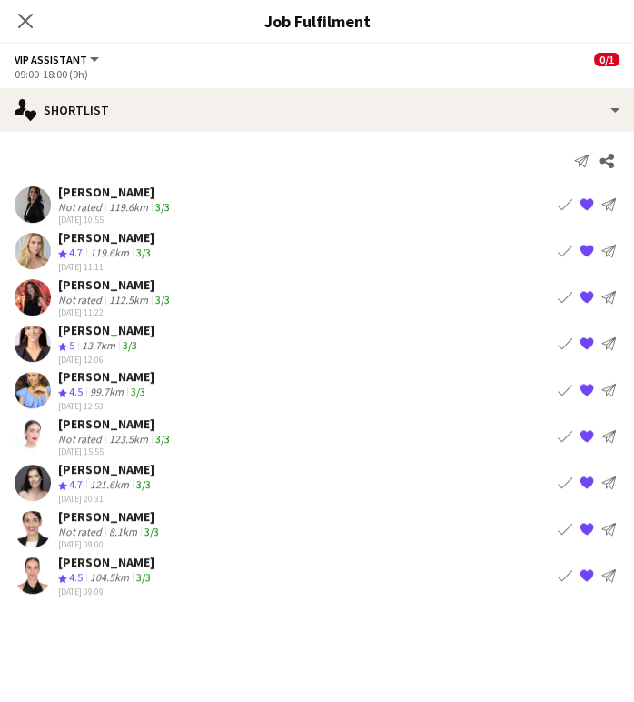
click at [80, 376] on div "[PERSON_NAME]" at bounding box center [106, 376] width 96 height 16
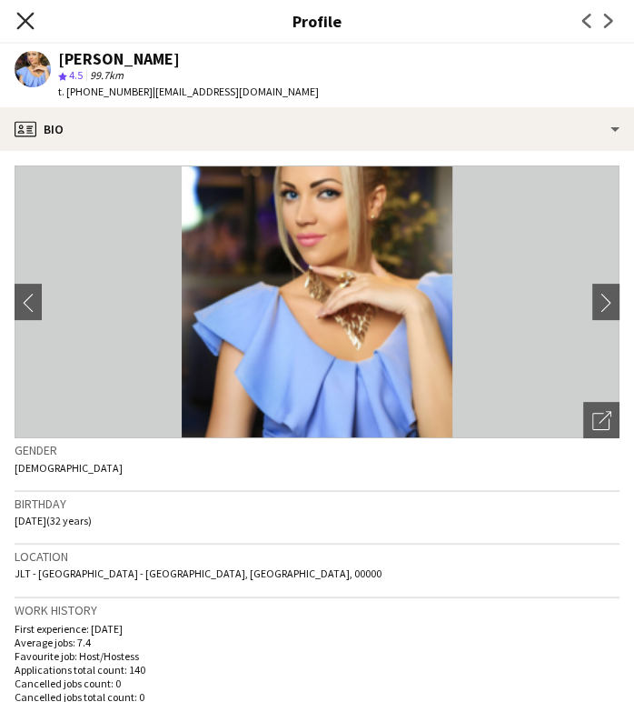
click at [25, 26] on icon "Close pop-in" at bounding box center [24, 20] width 17 height 17
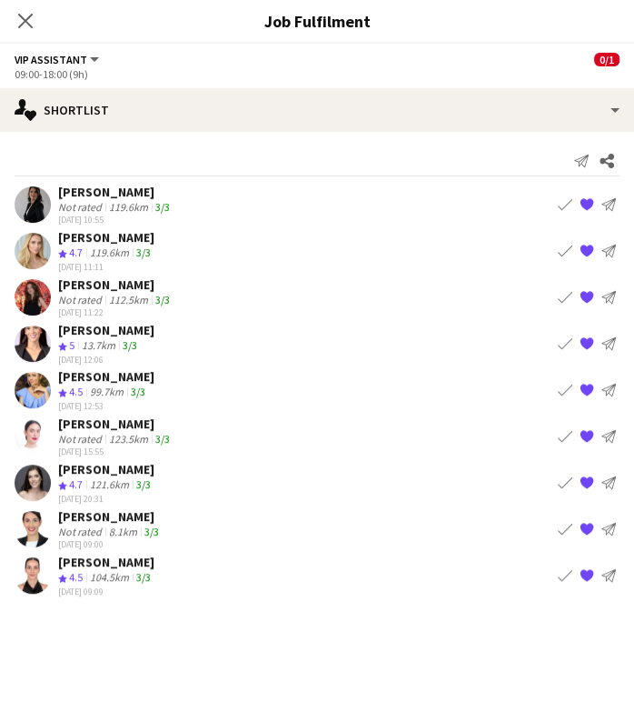
click at [95, 284] on div "[PERSON_NAME]" at bounding box center [115, 284] width 115 height 16
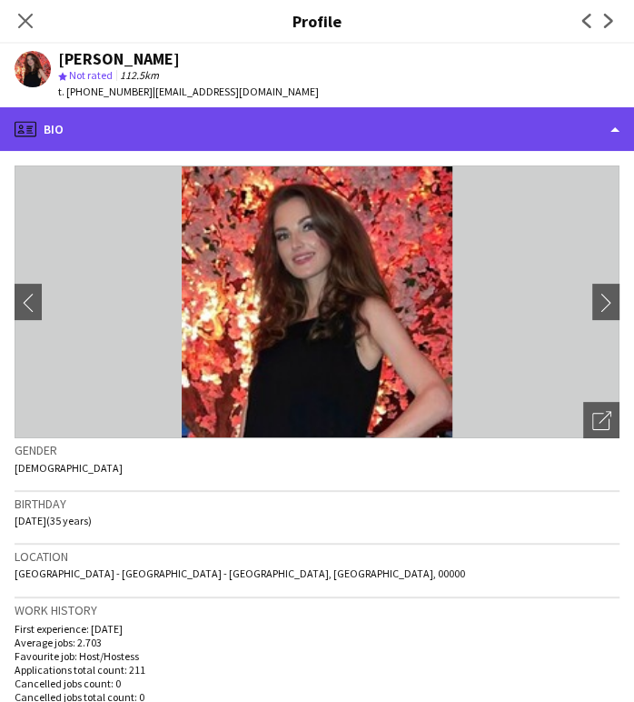
click at [567, 122] on div "profile Bio" at bounding box center [317, 129] width 634 height 44
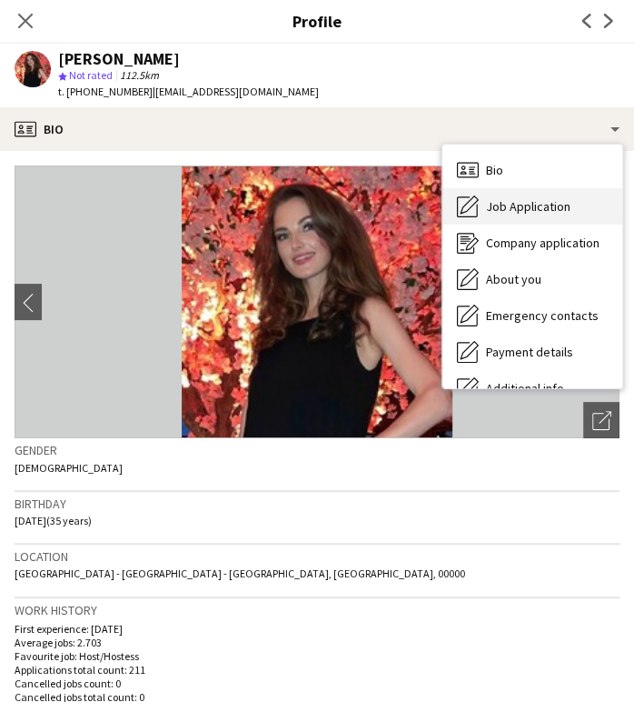
click at [509, 209] on span "Job Application" at bounding box center [528, 206] width 85 height 16
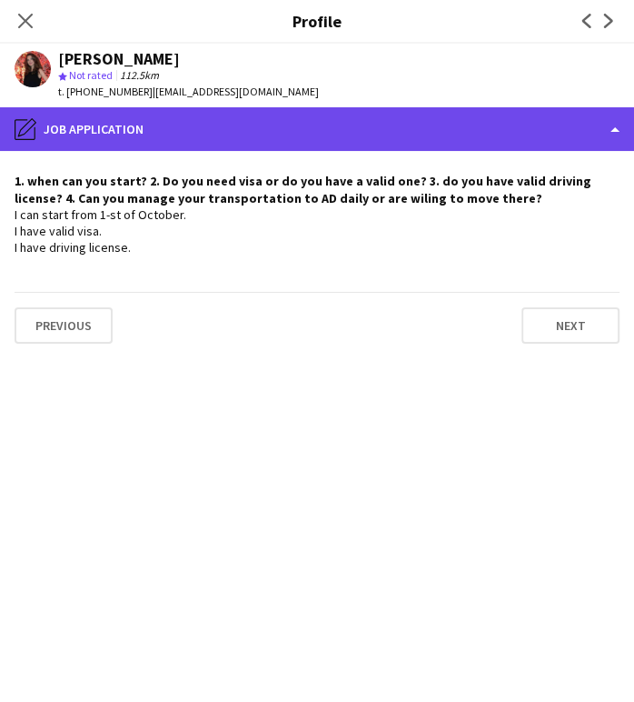
click at [575, 133] on div "pencil4 Job Application" at bounding box center [317, 129] width 634 height 44
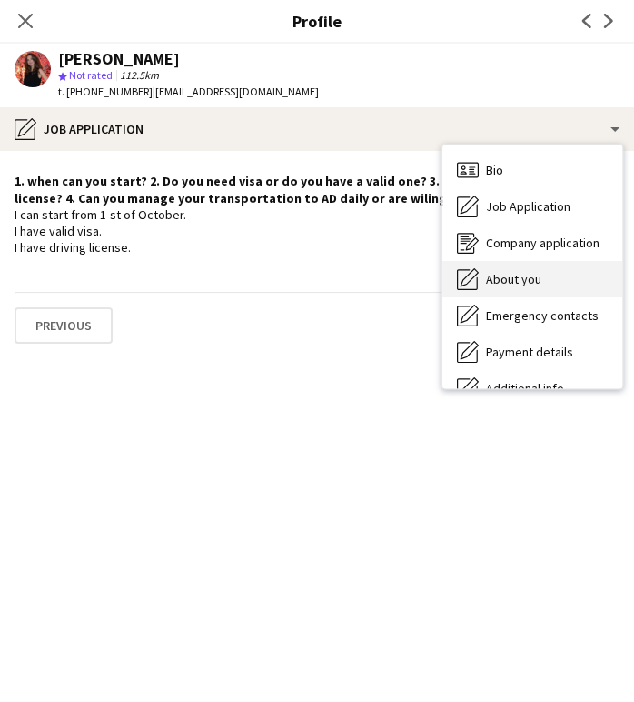
click at [497, 283] on span "About you" at bounding box center [513, 279] width 55 height 16
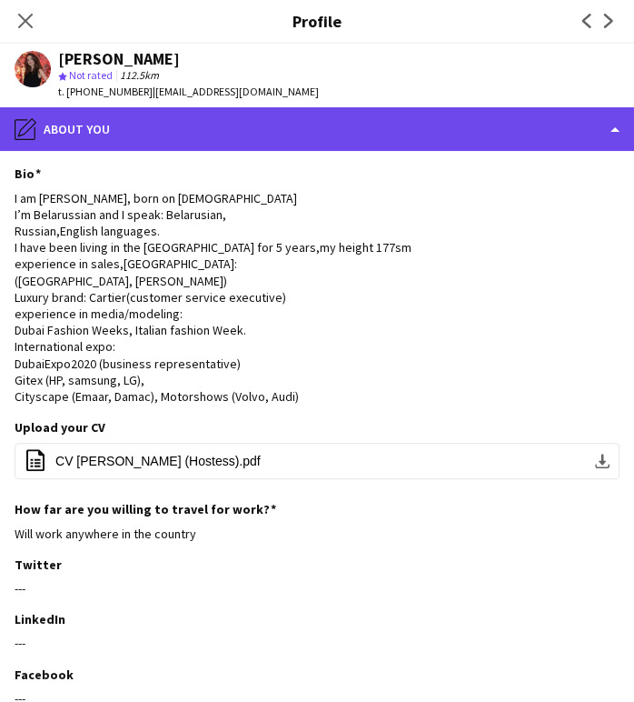
click at [555, 130] on div "pencil4 About you" at bounding box center [317, 129] width 634 height 44
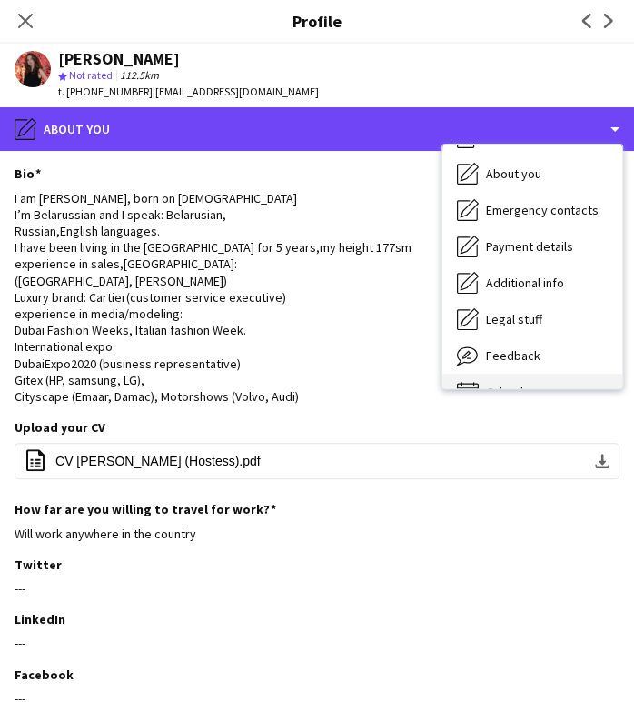
scroll to position [134, 0]
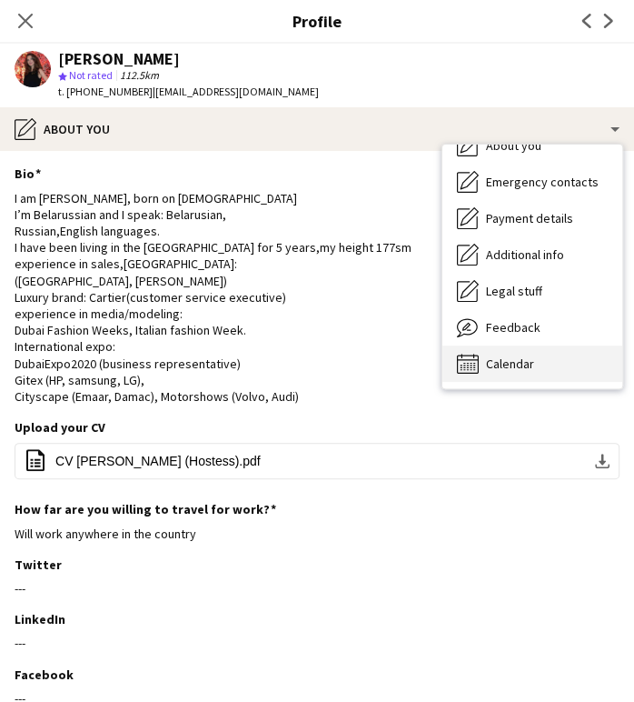
click at [536, 361] on div "Calendar Calendar" at bounding box center [533, 363] width 180 height 36
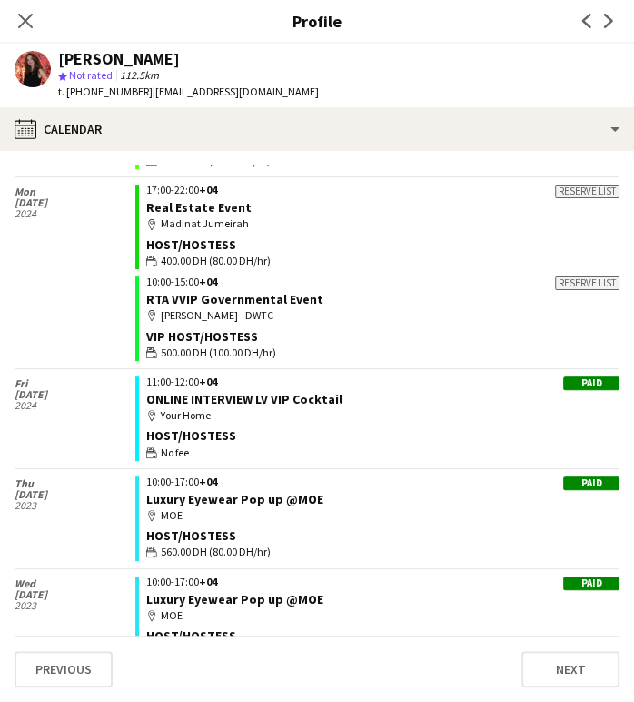
scroll to position [8685, 0]
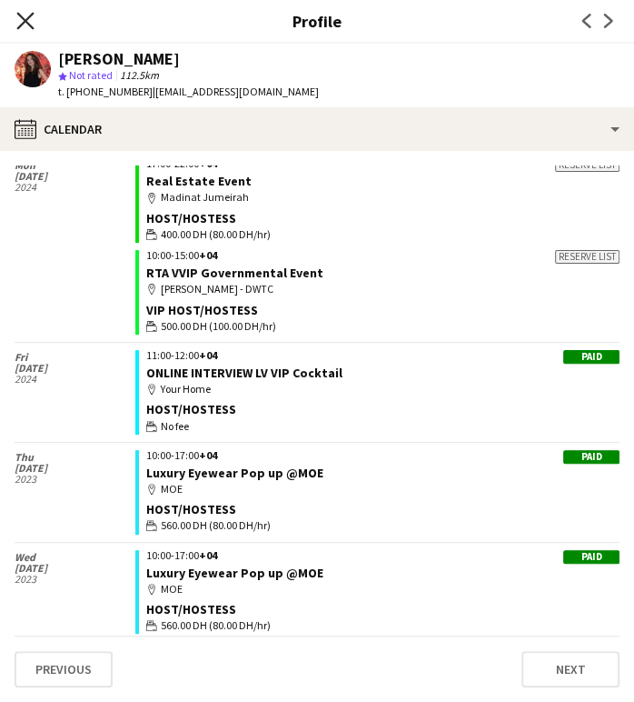
click at [31, 15] on icon at bounding box center [24, 20] width 17 height 17
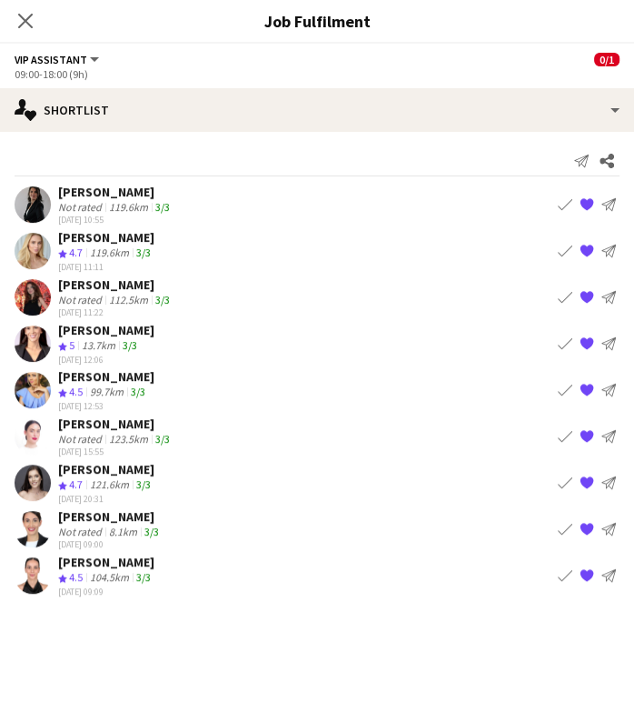
click at [89, 385] on div "99.7km" at bounding box center [106, 392] width 41 height 15
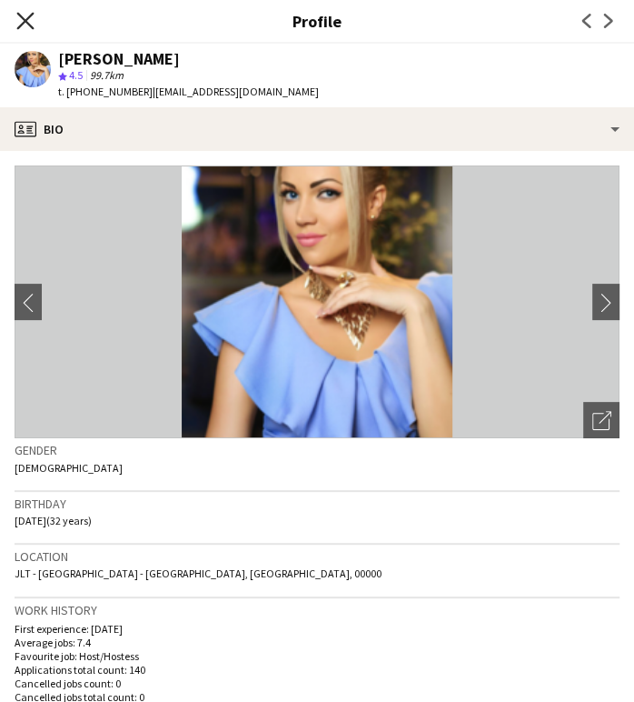
click at [29, 18] on icon at bounding box center [24, 20] width 17 height 17
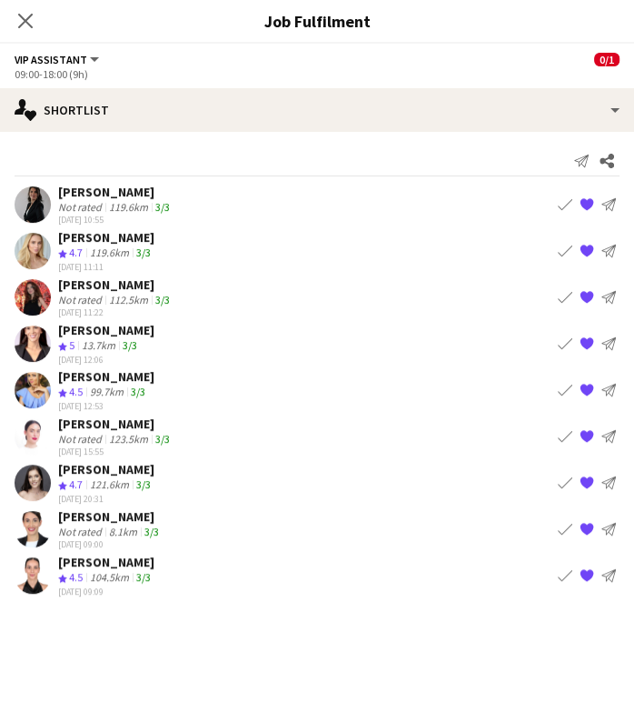
click at [95, 379] on div "[PERSON_NAME]" at bounding box center [106, 376] width 96 height 16
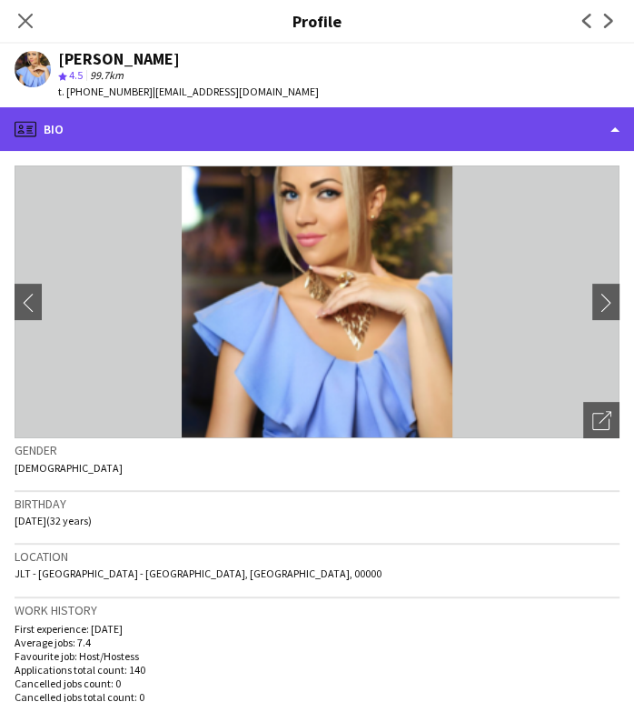
click at [536, 129] on div "profile Bio" at bounding box center [317, 129] width 634 height 44
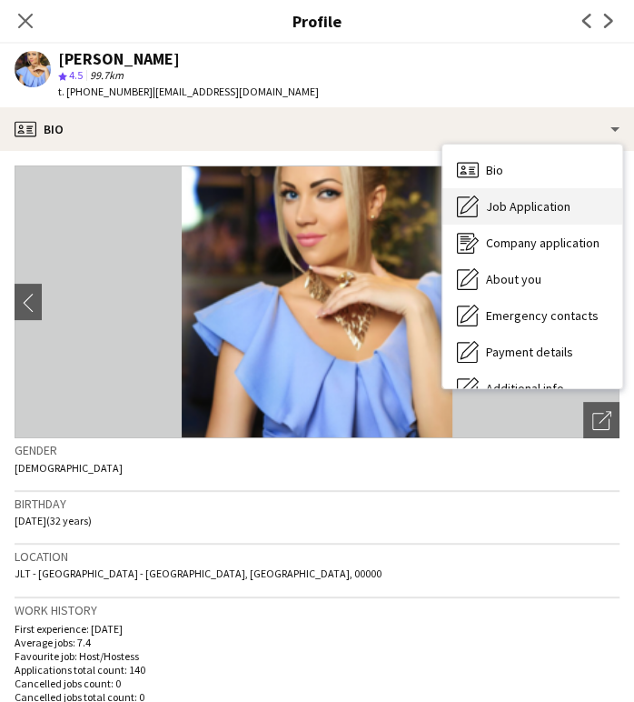
click at [511, 203] on span "Job Application" at bounding box center [528, 206] width 85 height 16
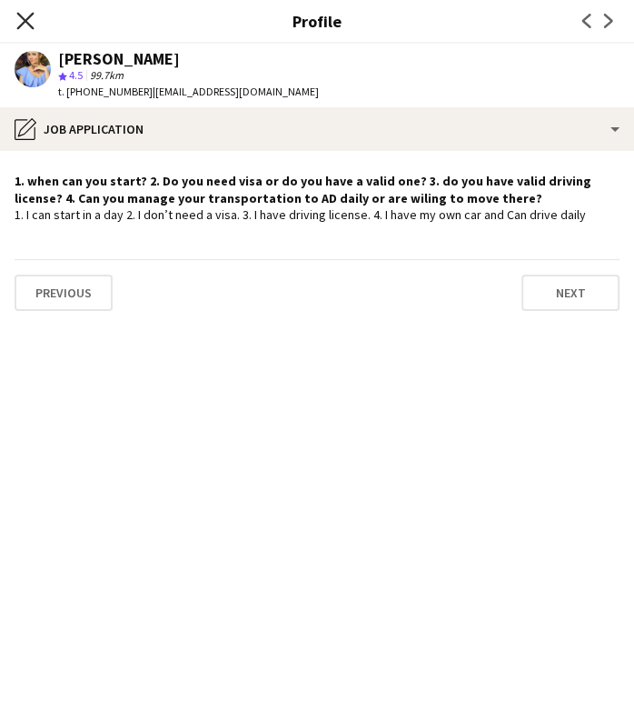
click at [32, 15] on icon at bounding box center [24, 20] width 17 height 17
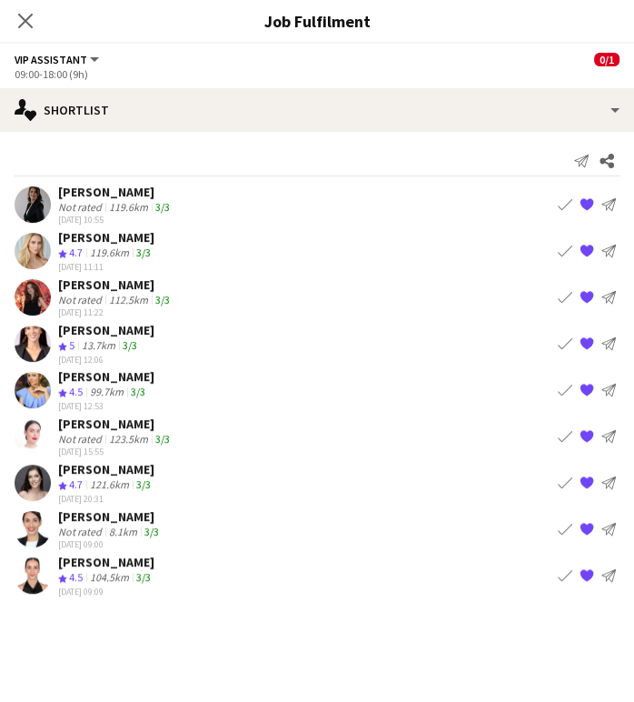
click at [103, 385] on div "99.7km" at bounding box center [106, 392] width 41 height 15
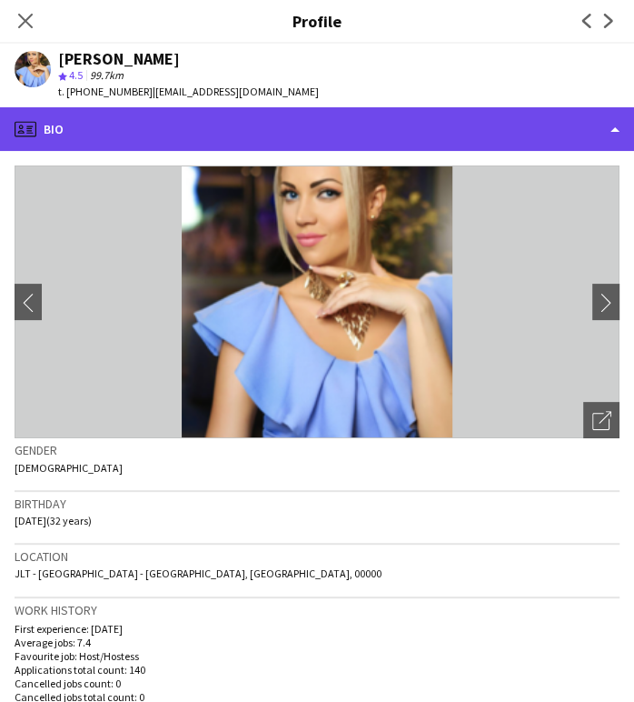
click at [480, 130] on div "profile Bio" at bounding box center [317, 129] width 634 height 44
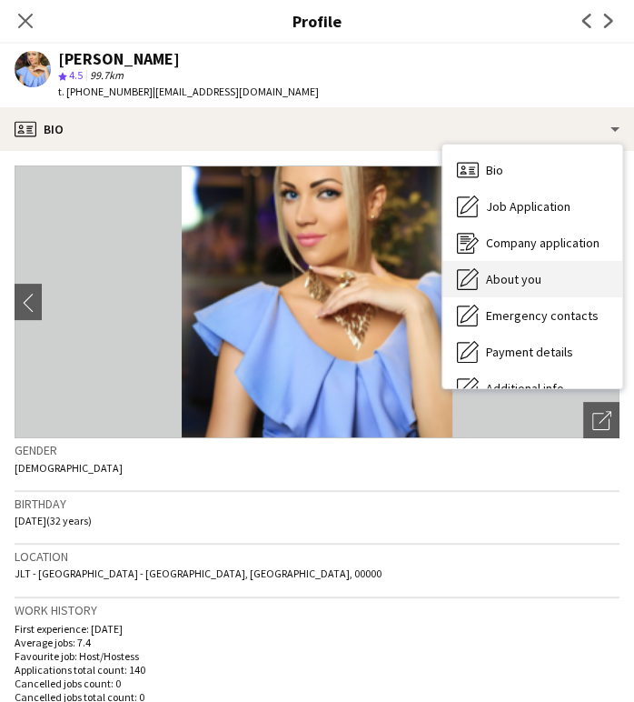
click at [535, 267] on div "About you About you" at bounding box center [533, 279] width 180 height 36
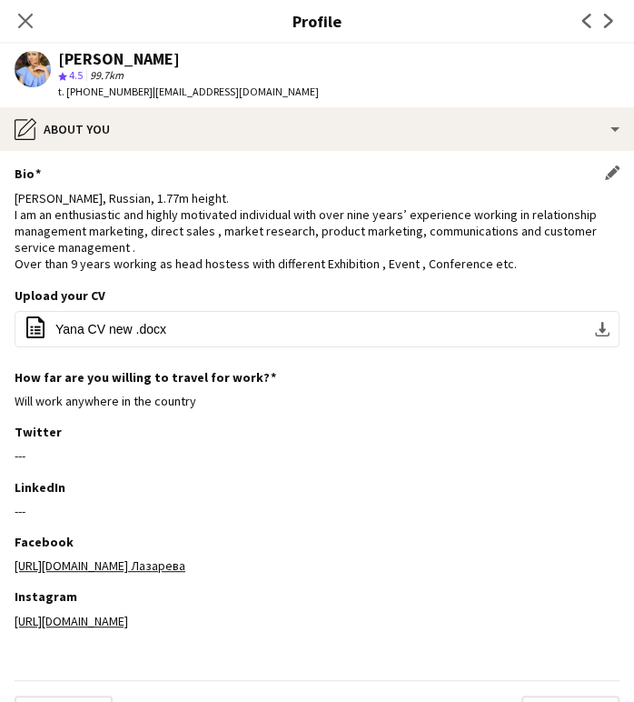
click at [183, 255] on div "[PERSON_NAME], Russian, 1.77m height. I am an enthusiastic and highly motivated…" at bounding box center [317, 231] width 605 height 83
click at [195, 273] on div "[PERSON_NAME], Russian, 1.77m height. I am an enthusiastic and highly motivated…" at bounding box center [317, 231] width 605 height 83
click at [235, 346] on button "office-file-sheet Yana CV new .docx download-bottom" at bounding box center [317, 329] width 605 height 36
click at [215, 340] on button "office-file-sheet Yana CV new .docx download-bottom" at bounding box center [317, 329] width 605 height 36
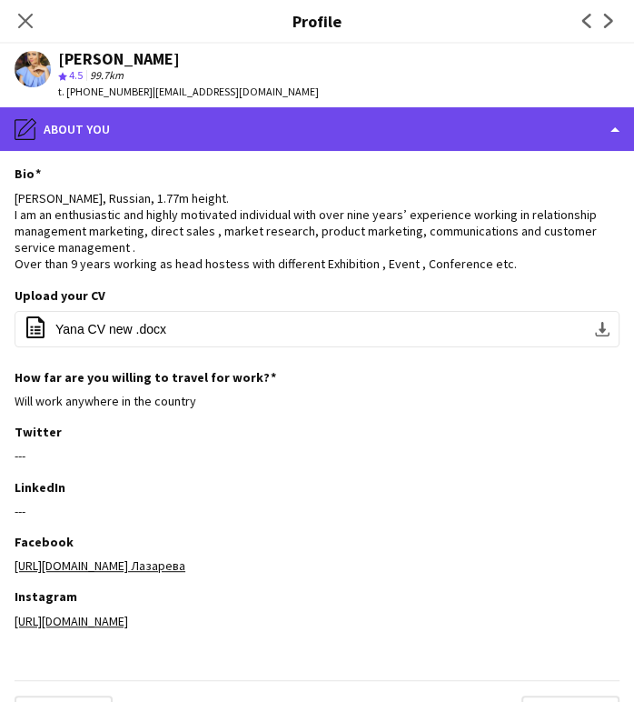
click at [315, 133] on div "pencil4 About you" at bounding box center [317, 129] width 634 height 44
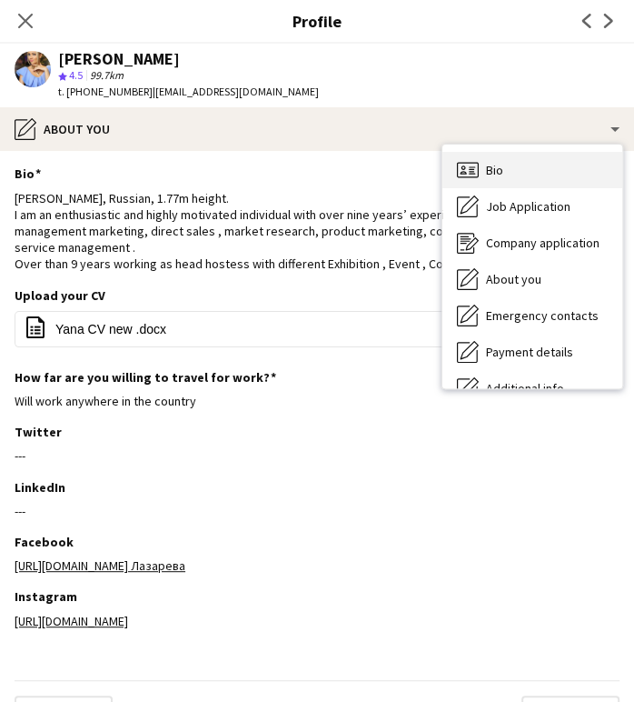
click at [487, 174] on span "Bio" at bounding box center [494, 170] width 17 height 16
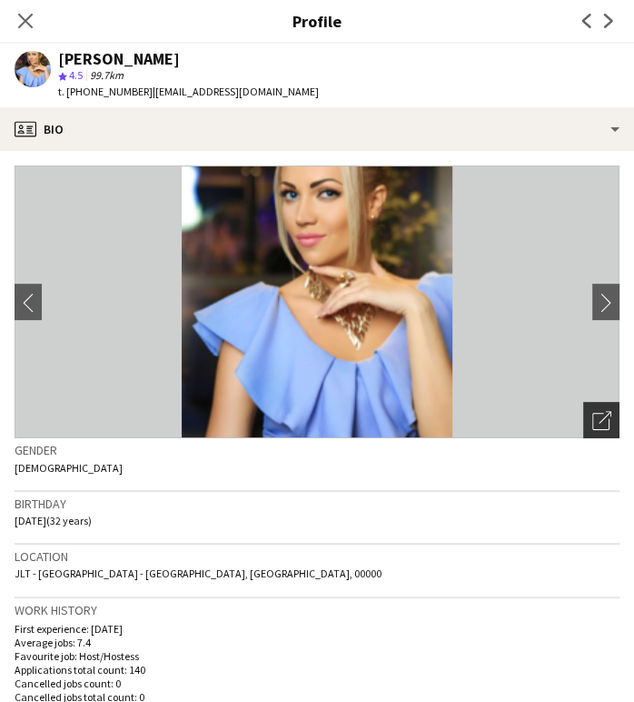
click at [588, 435] on div "Open photos pop-in" at bounding box center [602, 420] width 36 height 36
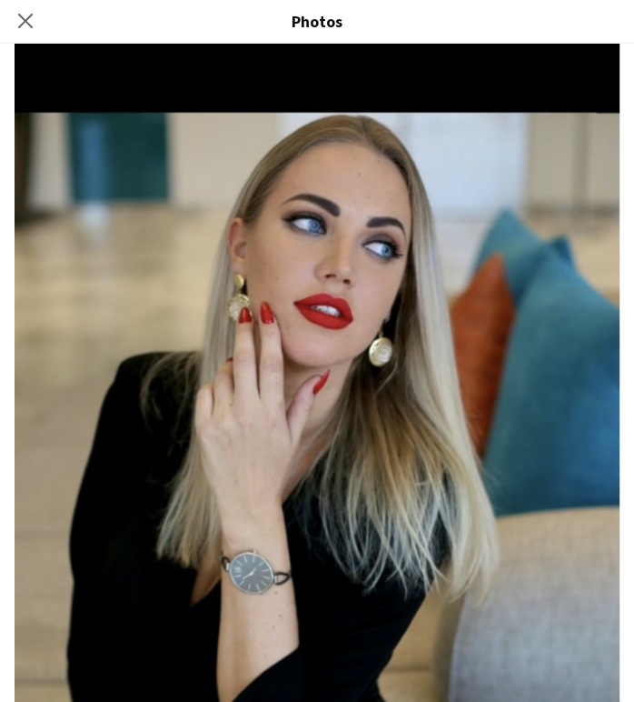
scroll to position [5540, 0]
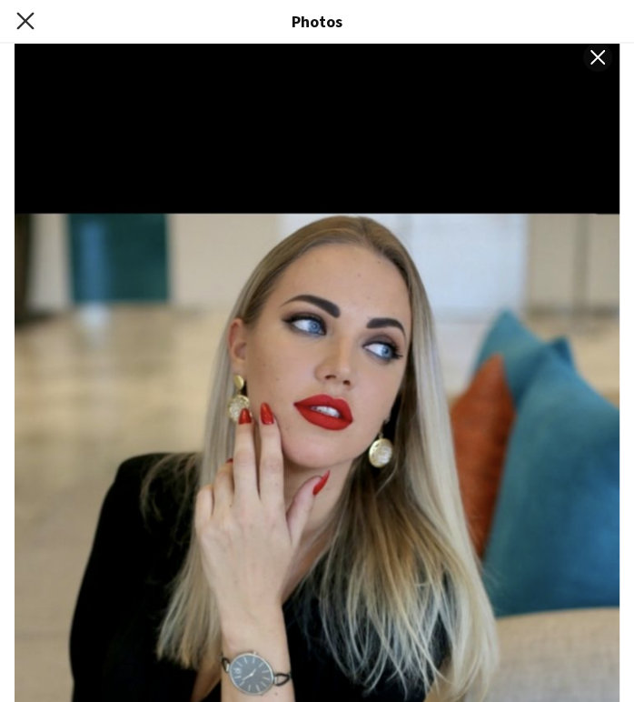
click at [28, 19] on icon at bounding box center [24, 20] width 17 height 17
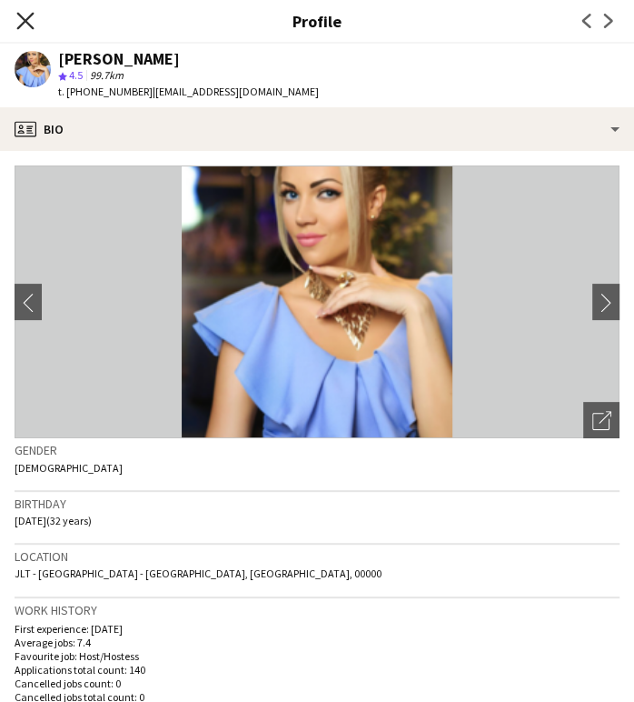
click at [23, 25] on icon at bounding box center [24, 20] width 17 height 17
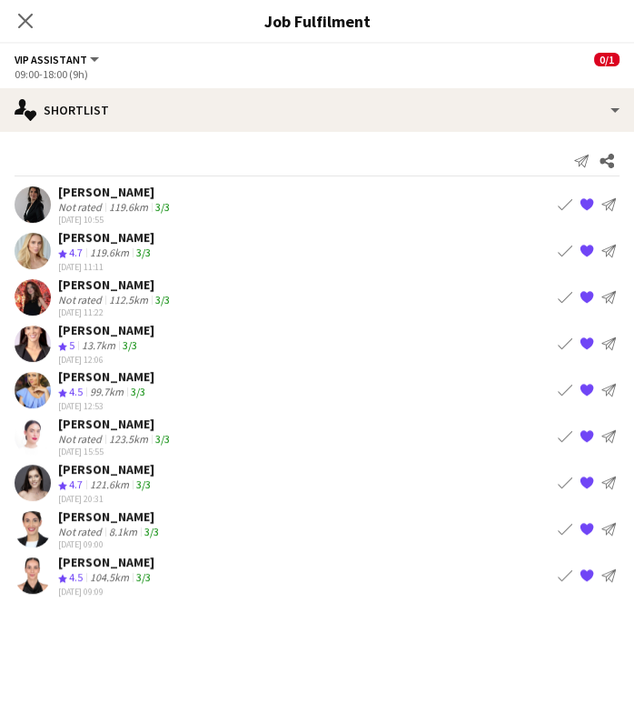
click at [99, 432] on div "Not rated" at bounding box center [81, 439] width 47 height 14
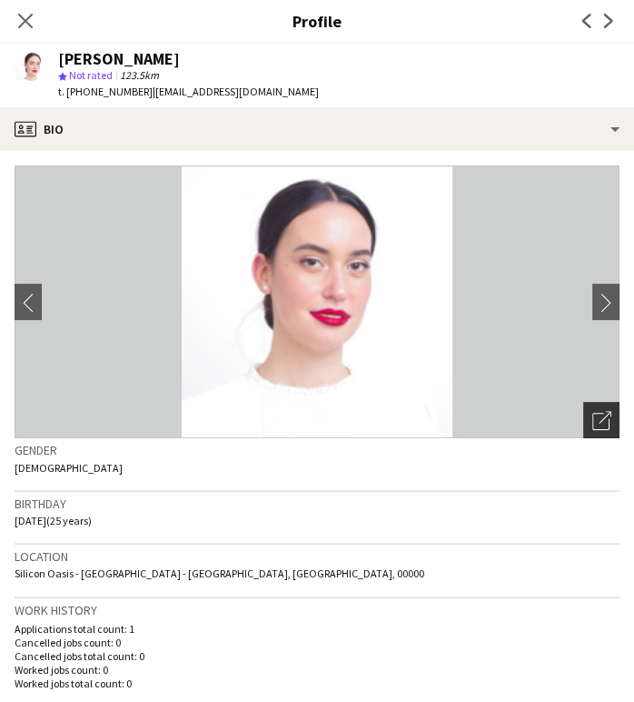
click at [584, 408] on div "Open photos pop-in" at bounding box center [602, 420] width 36 height 36
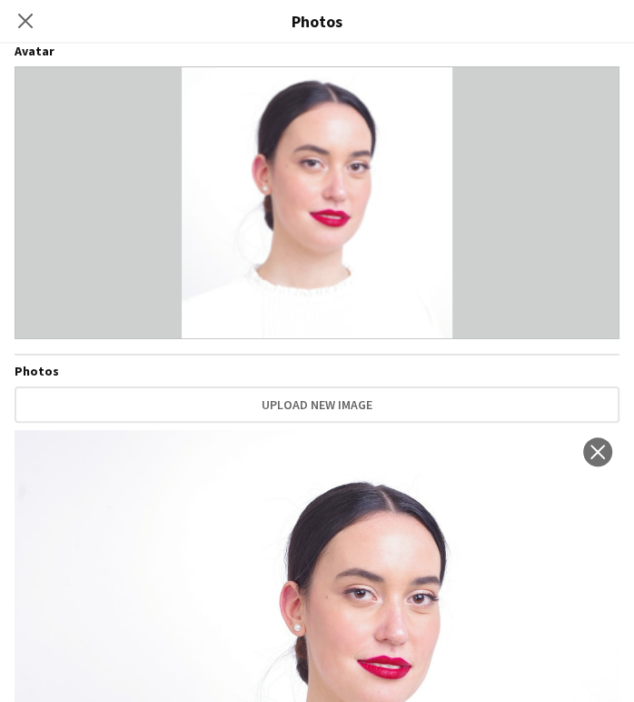
scroll to position [0, 0]
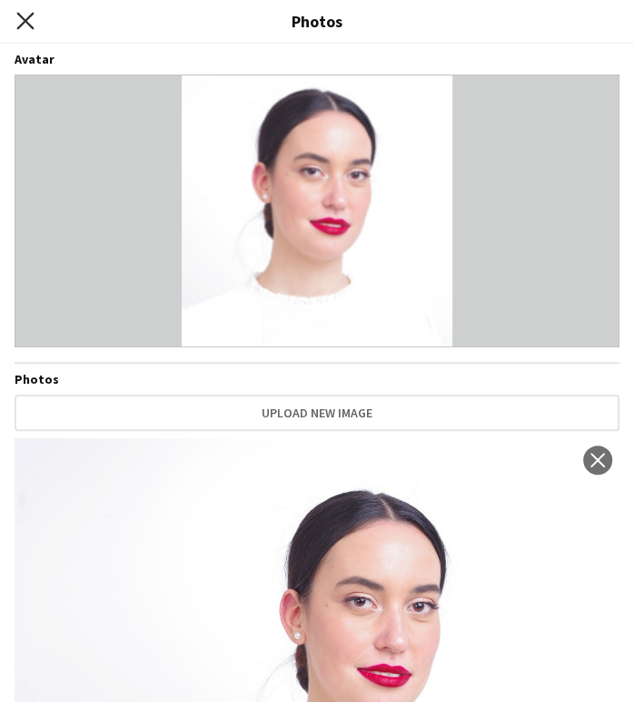
click at [23, 19] on icon at bounding box center [24, 20] width 17 height 17
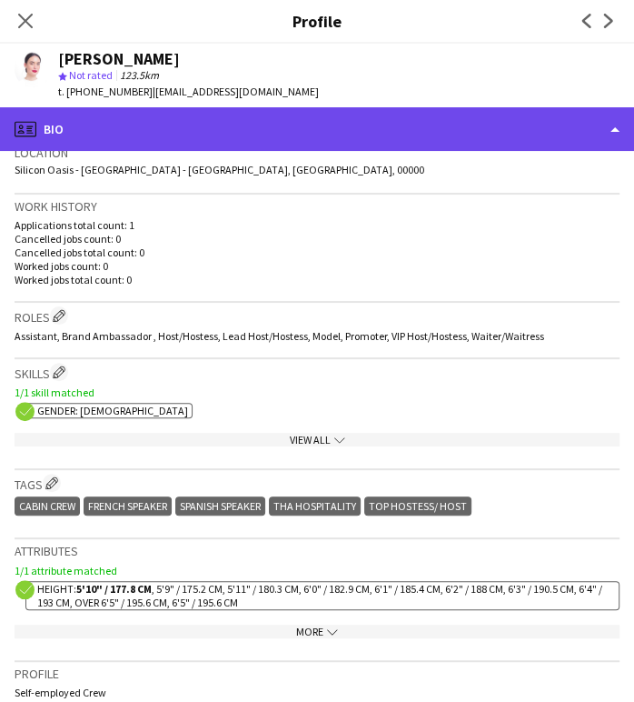
click at [548, 128] on div "profile Bio" at bounding box center [317, 129] width 634 height 44
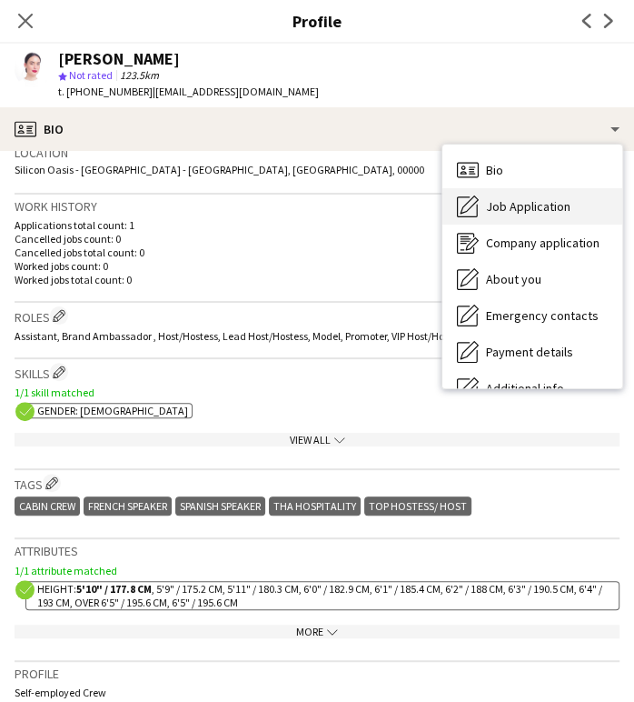
click at [519, 215] on span "Job Application" at bounding box center [528, 206] width 85 height 16
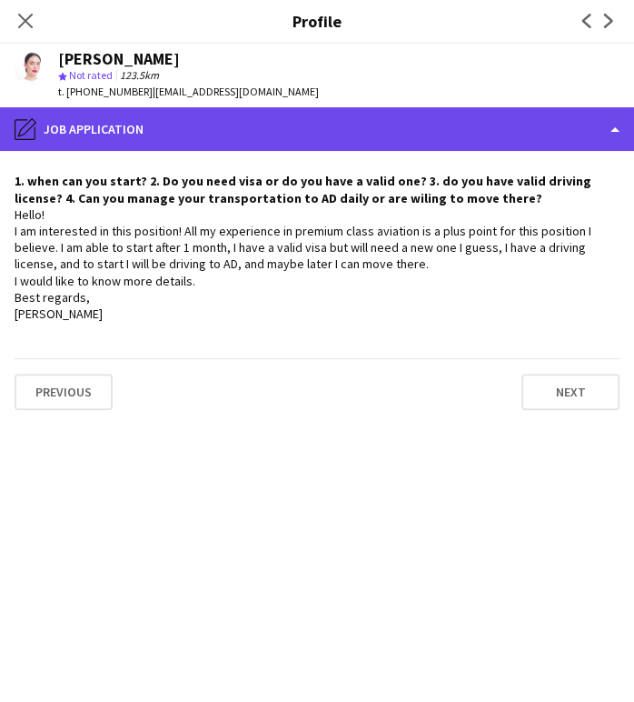
click at [501, 125] on div "pencil4 Job Application" at bounding box center [317, 129] width 634 height 44
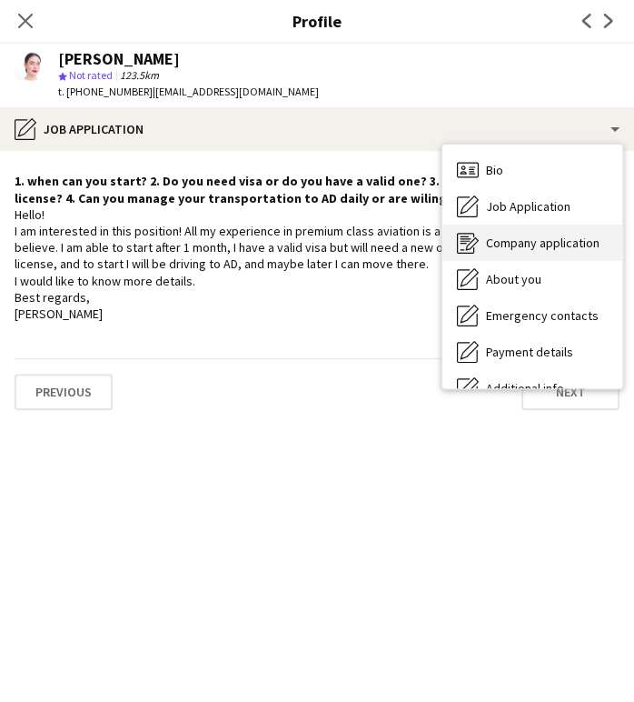
click at [502, 249] on span "Company application" at bounding box center [543, 243] width 114 height 16
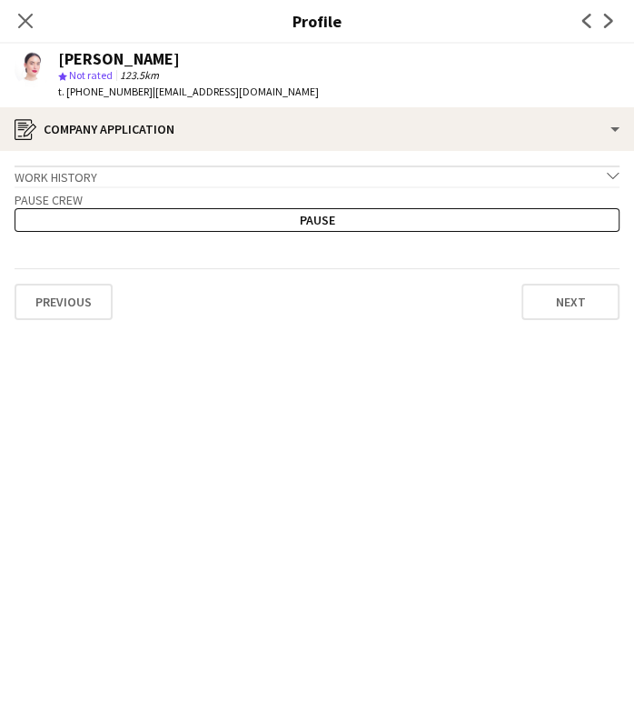
click at [225, 165] on app-crew-profile-application "Work history chevron-down Business Class Cabin Crew Emirates [DATE] — [DATE] • …" at bounding box center [317, 426] width 634 height 551
click at [215, 179] on div "Work history chevron-down" at bounding box center [317, 175] width 605 height 20
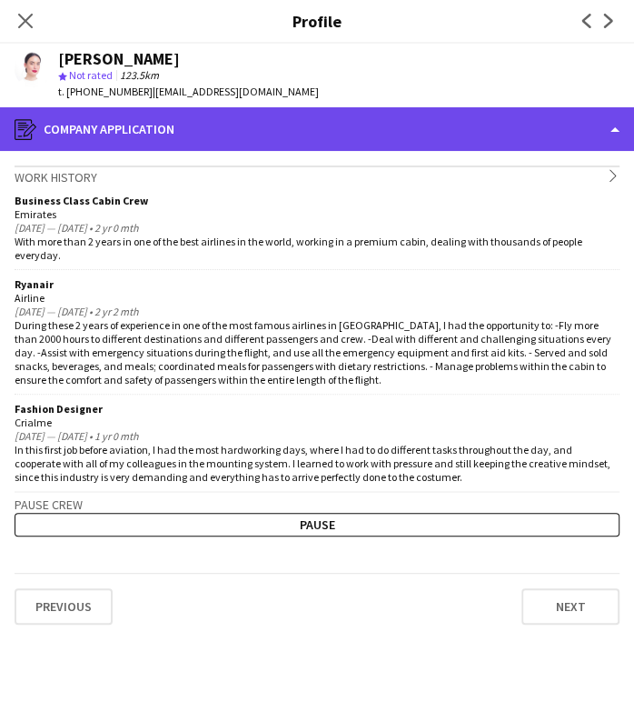
click at [601, 122] on div "register Company application" at bounding box center [317, 129] width 634 height 44
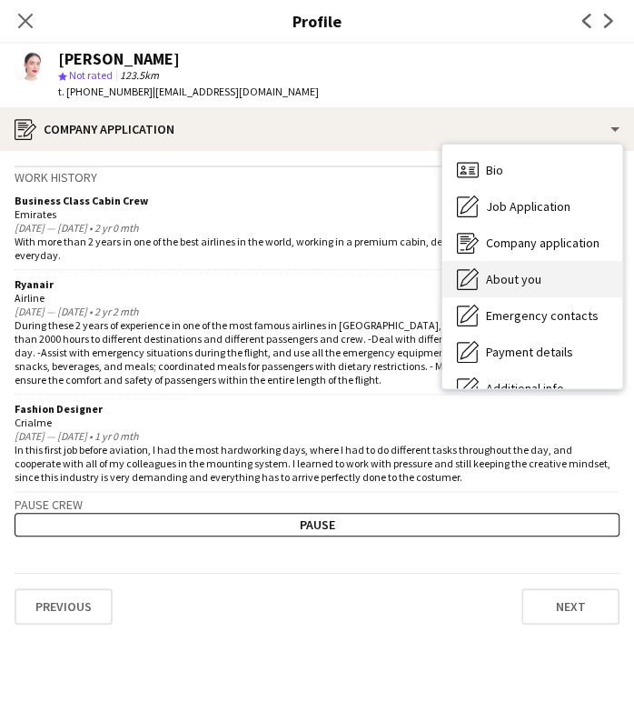
click at [526, 277] on span "About you" at bounding box center [513, 279] width 55 height 16
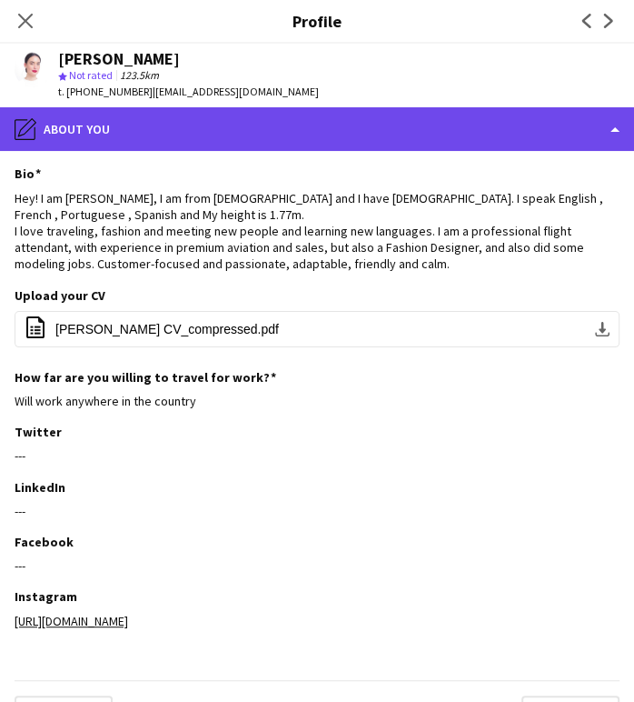
click at [515, 130] on div "pencil4 About you" at bounding box center [317, 129] width 634 height 44
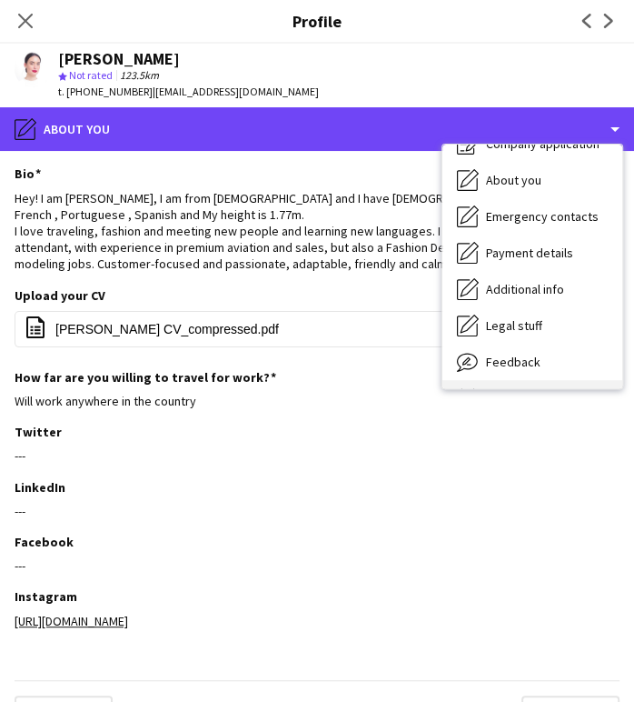
scroll to position [134, 0]
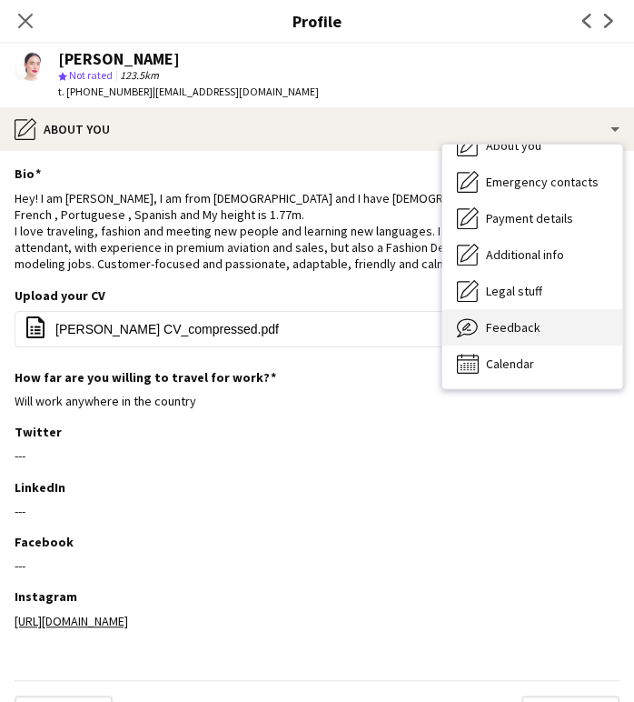
click at [493, 333] on span "Feedback" at bounding box center [513, 327] width 55 height 16
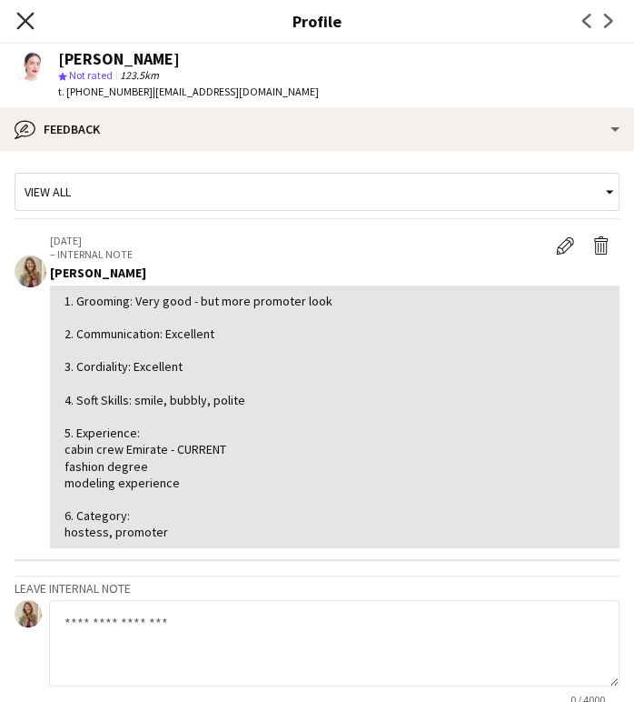
click at [32, 23] on icon "Close pop-in" at bounding box center [24, 20] width 17 height 17
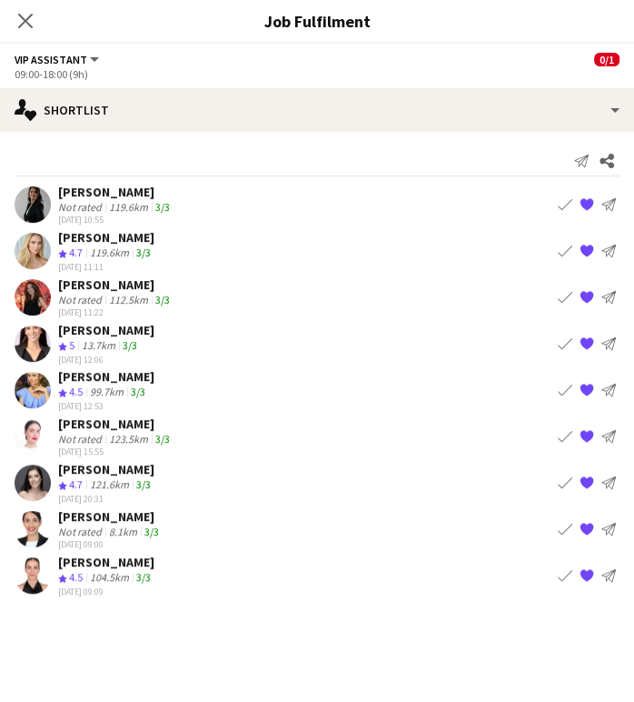
click at [114, 477] on div "121.6km" at bounding box center [109, 484] width 46 height 15
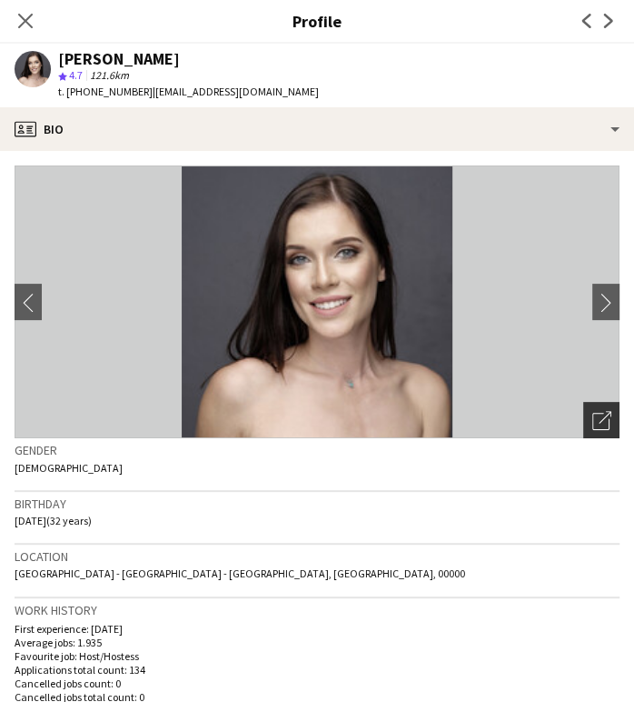
click at [593, 428] on icon "Open photos pop-in" at bounding box center [602, 420] width 19 height 19
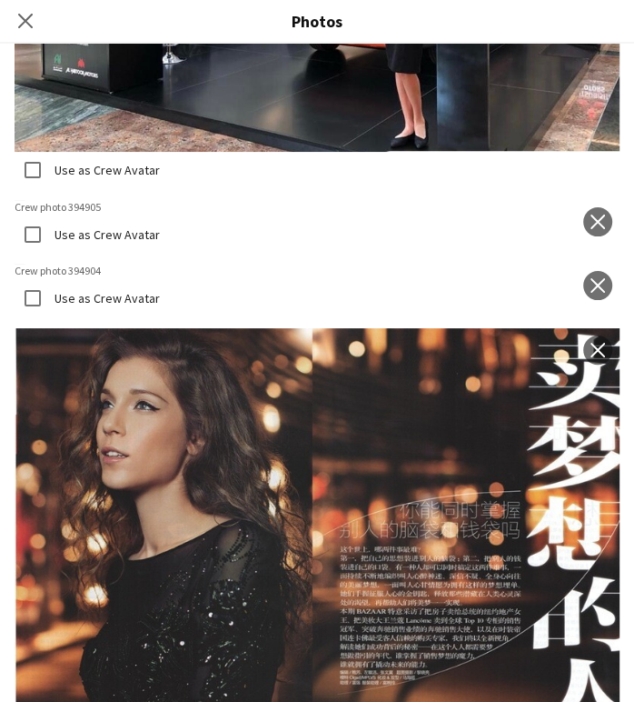
scroll to position [3838, 0]
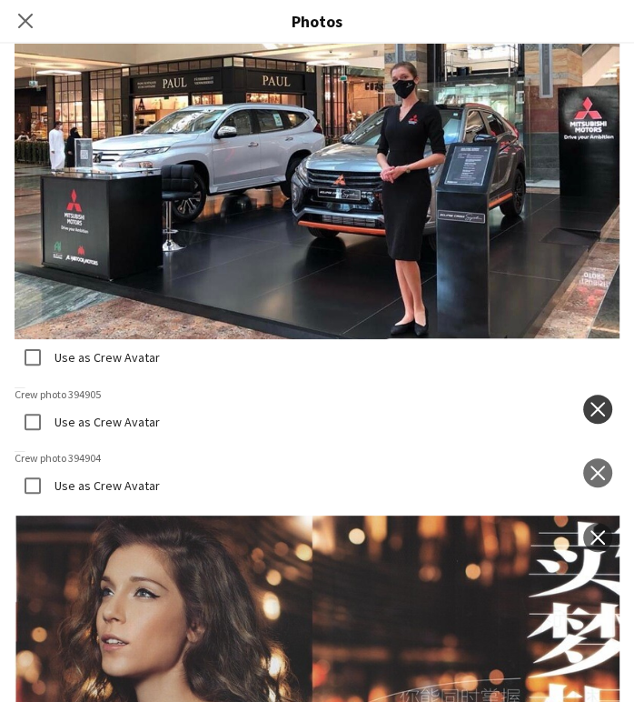
click at [589, 402] on app-icon "close" at bounding box center [598, 409] width 18 height 15
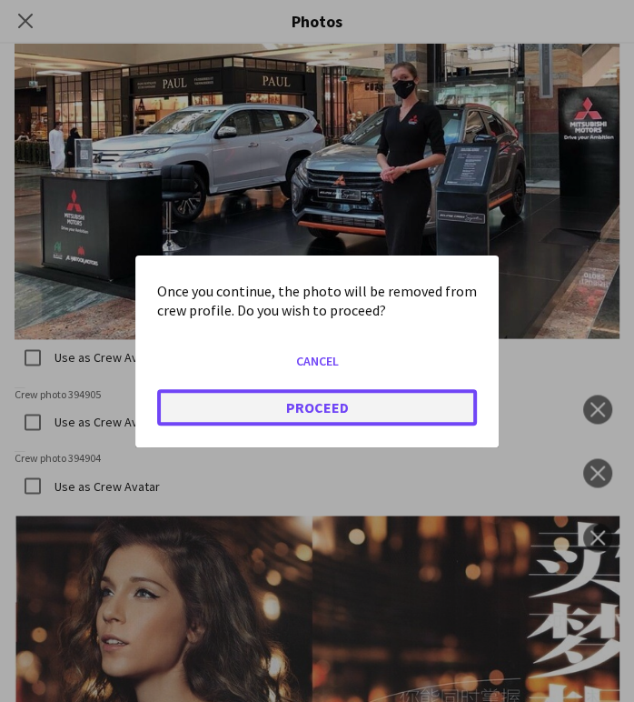
click at [329, 406] on button "Proceed" at bounding box center [317, 406] width 320 height 36
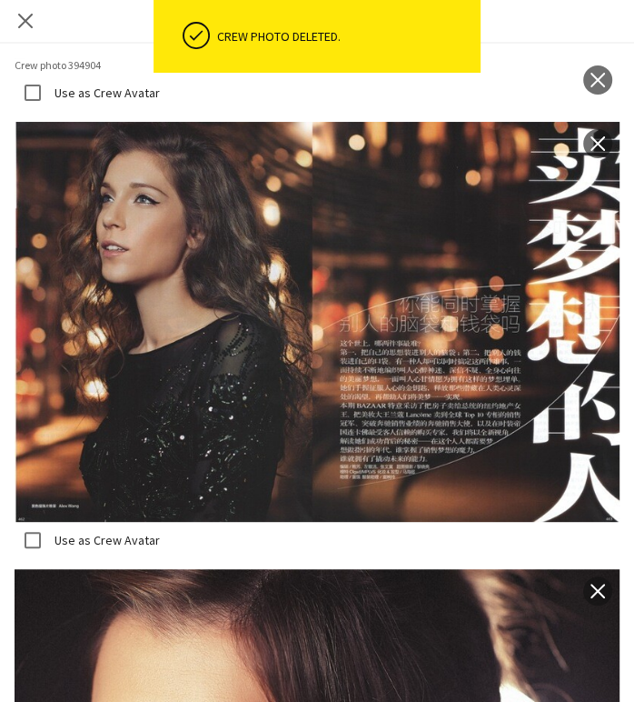
scroll to position [4040, 0]
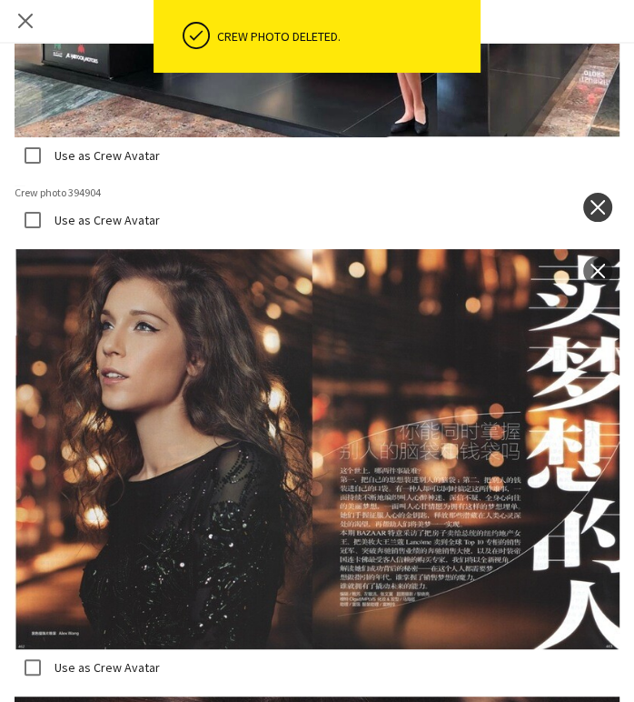
click at [585, 193] on button "close" at bounding box center [598, 207] width 29 height 29
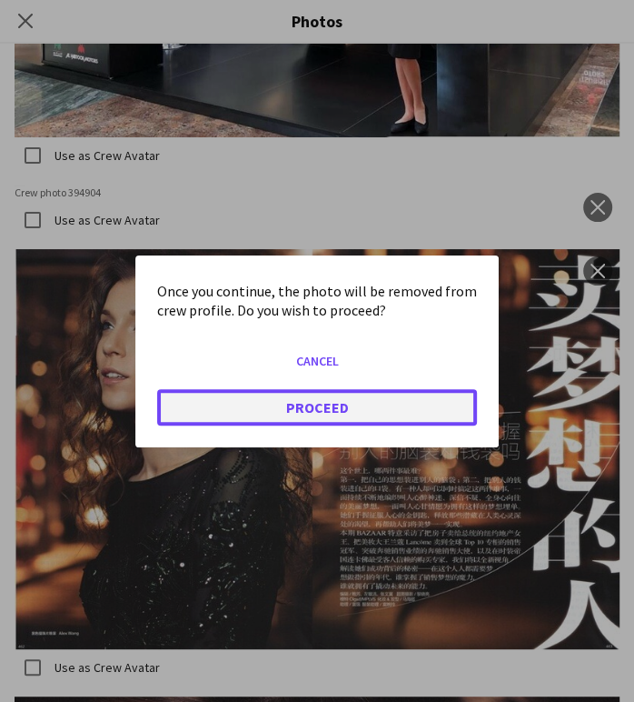
click at [340, 412] on button "Proceed" at bounding box center [317, 406] width 320 height 36
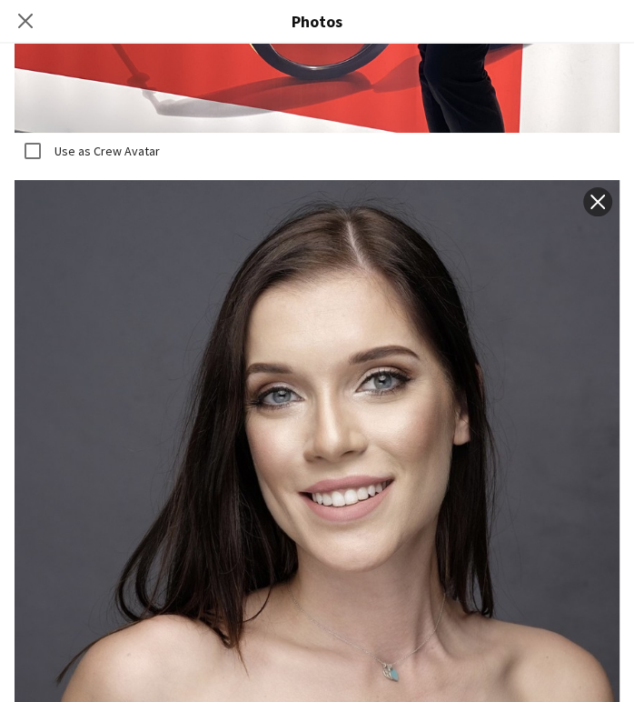
scroll to position [8265, 0]
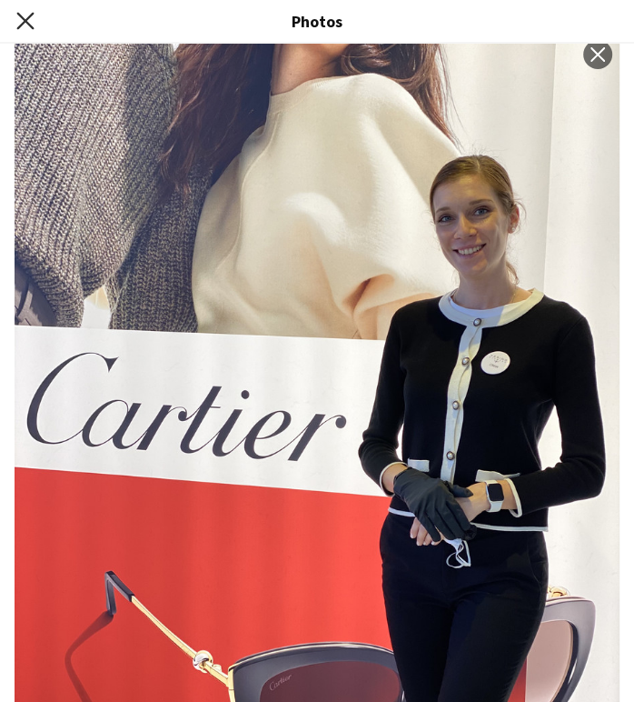
click at [30, 20] on icon "Close pop-in" at bounding box center [24, 20] width 17 height 17
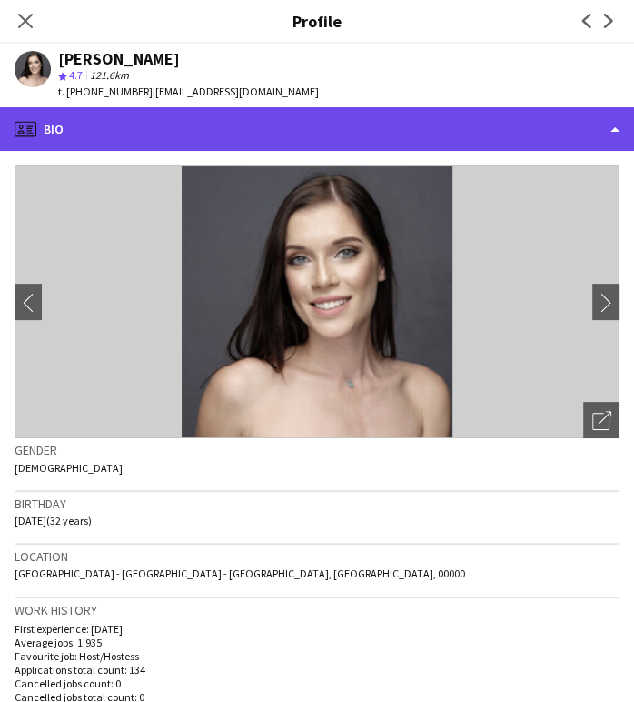
click at [581, 126] on div "profile Bio" at bounding box center [317, 129] width 634 height 44
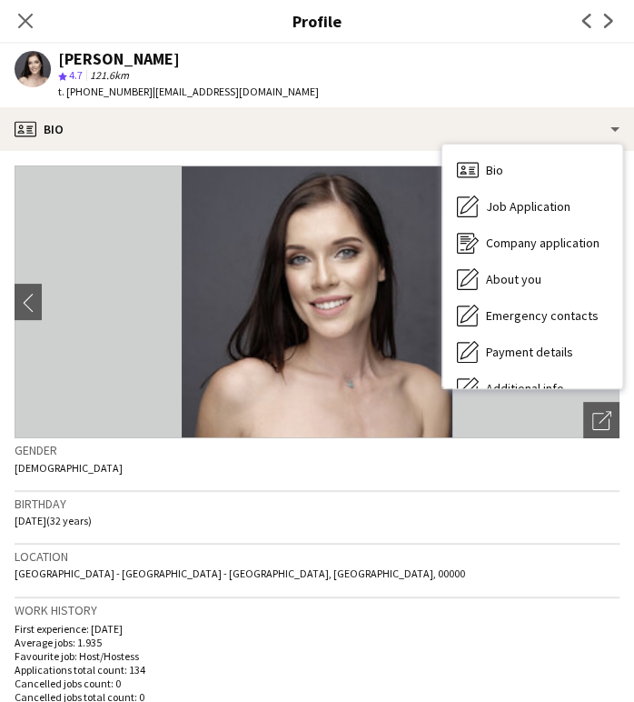
click at [316, 530] on div "Birthday [DEMOGRAPHIC_DATA] (32 years)" at bounding box center [317, 518] width 605 height 53
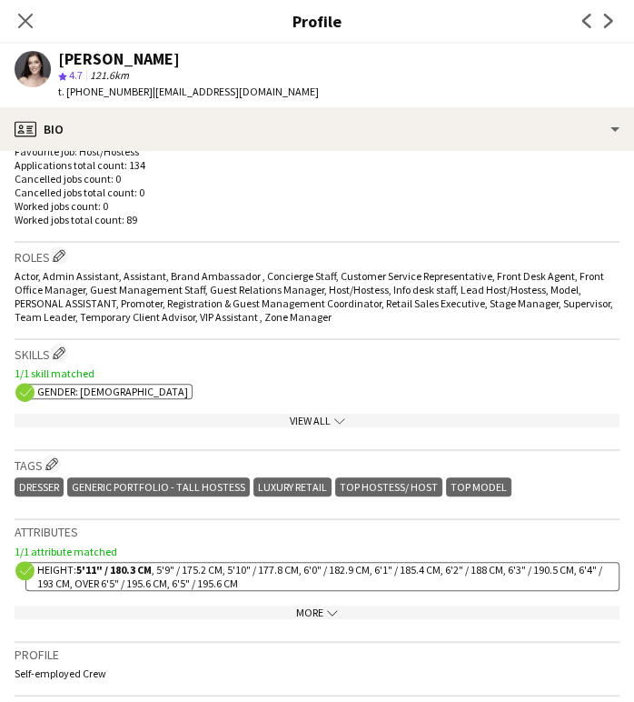
scroll to position [880, 0]
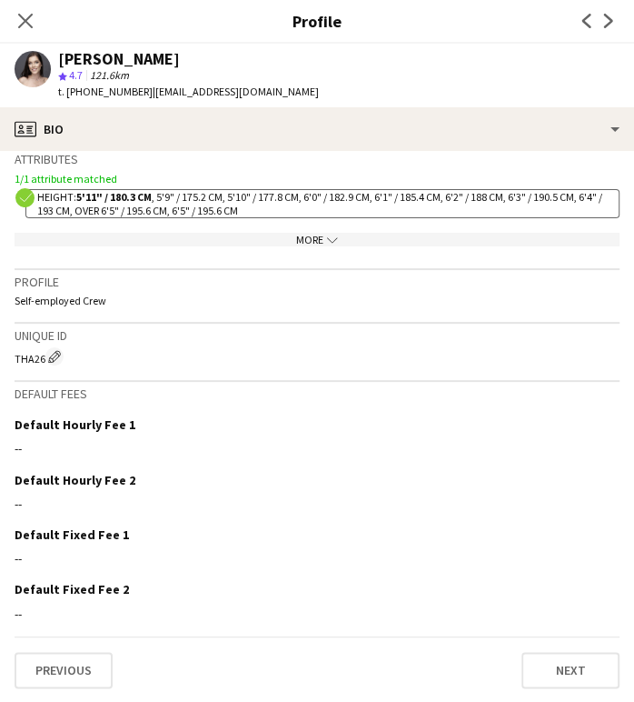
click at [353, 235] on div "More chevron-down" at bounding box center [317, 240] width 605 height 14
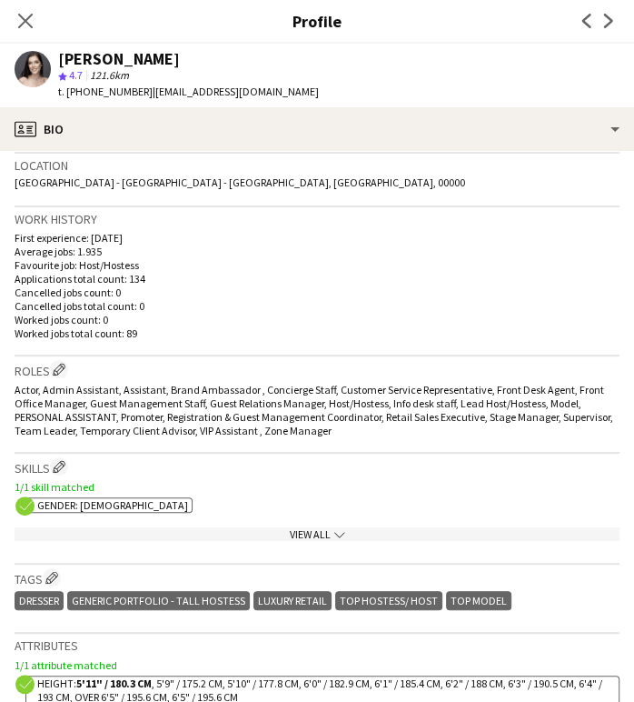
scroll to position [274, 0]
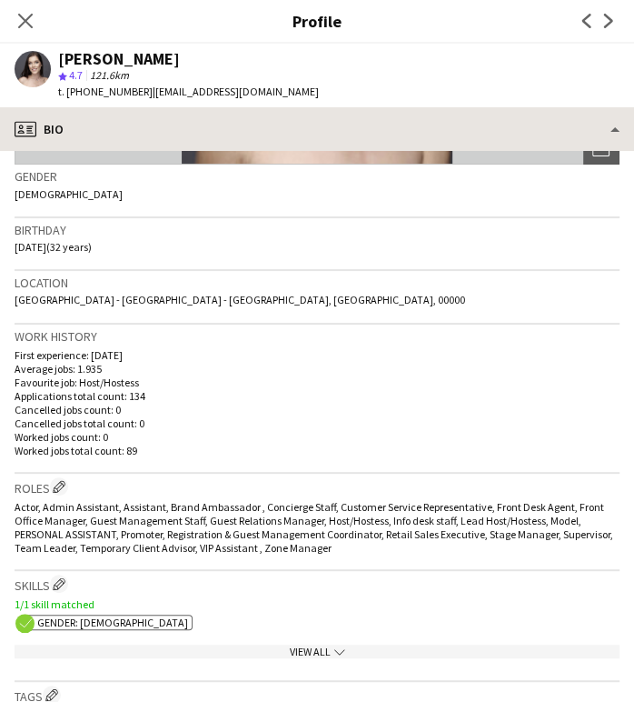
click at [578, 106] on app-profile-header "[PERSON_NAME] star 4.7 121.6km t. [PHONE_NUMBER] | [EMAIL_ADDRESS][DOMAIN_NAME]" at bounding box center [317, 76] width 634 height 64
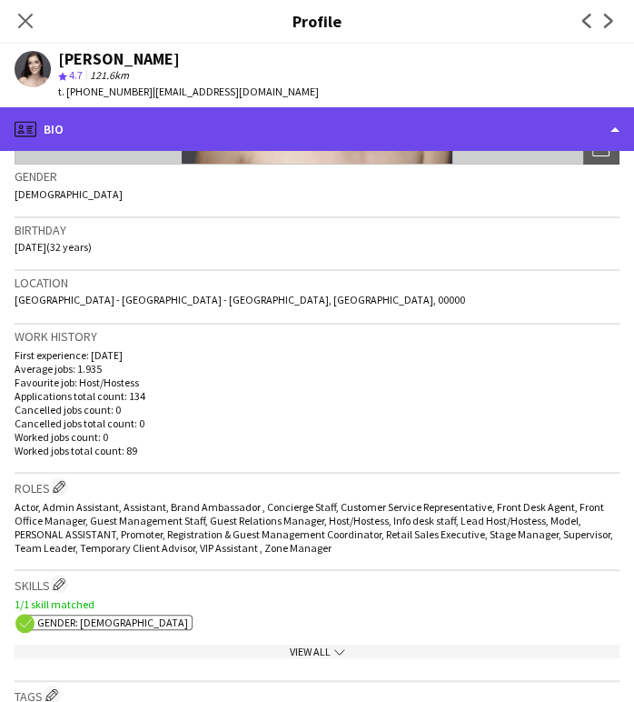
click at [590, 125] on div "profile Bio" at bounding box center [317, 129] width 634 height 44
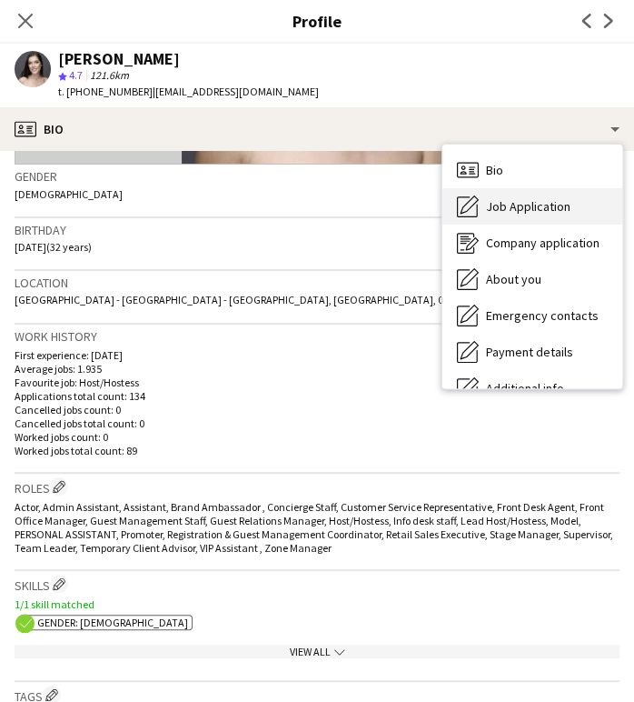
click at [545, 209] on span "Job Application" at bounding box center [528, 206] width 85 height 16
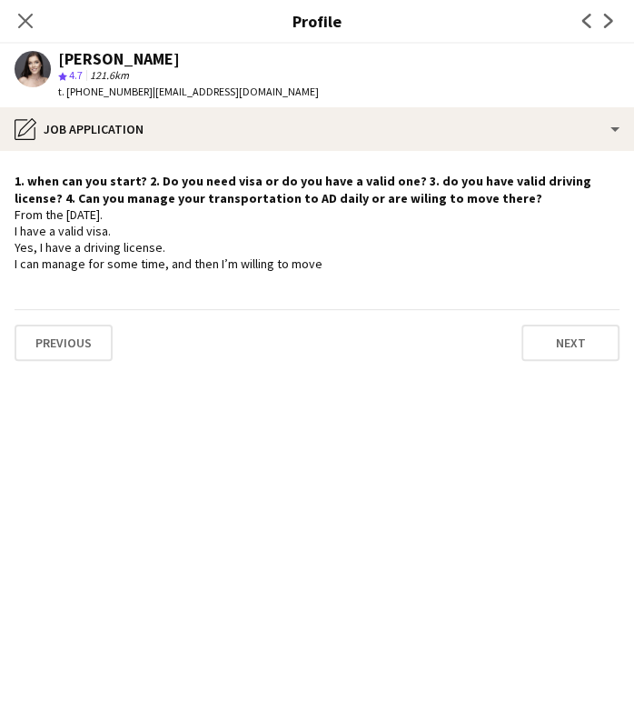
drag, startPoint x: 276, startPoint y: 230, endPoint x: 267, endPoint y: 235, distance: 10.2
click at [275, 233] on div "From the [DATE]. I have a valid visa. Yes, I have a driving license. I can mana…" at bounding box center [317, 239] width 605 height 66
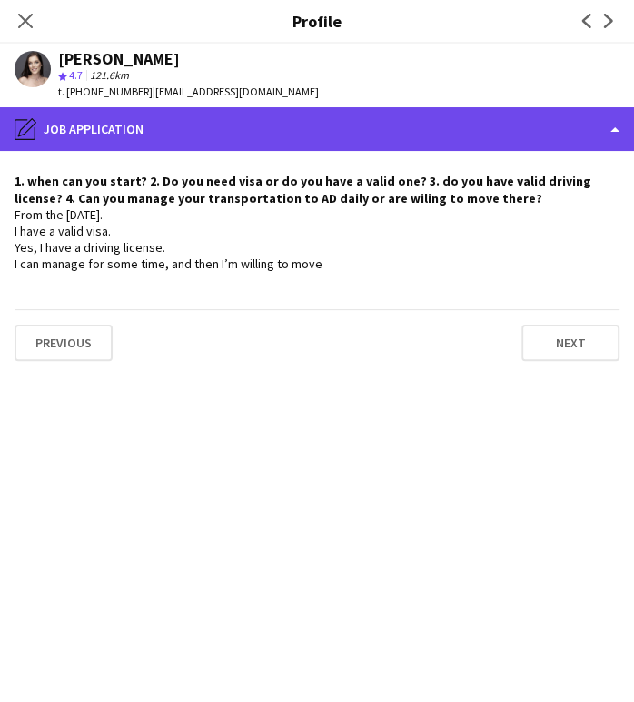
click at [572, 112] on div "pencil4 Job Application" at bounding box center [317, 129] width 634 height 44
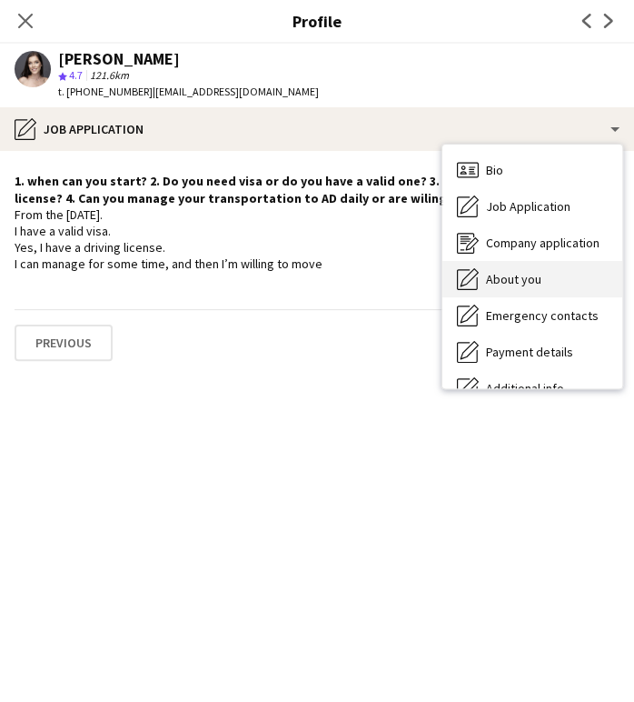
click at [526, 265] on div "About you About you" at bounding box center [533, 279] width 180 height 36
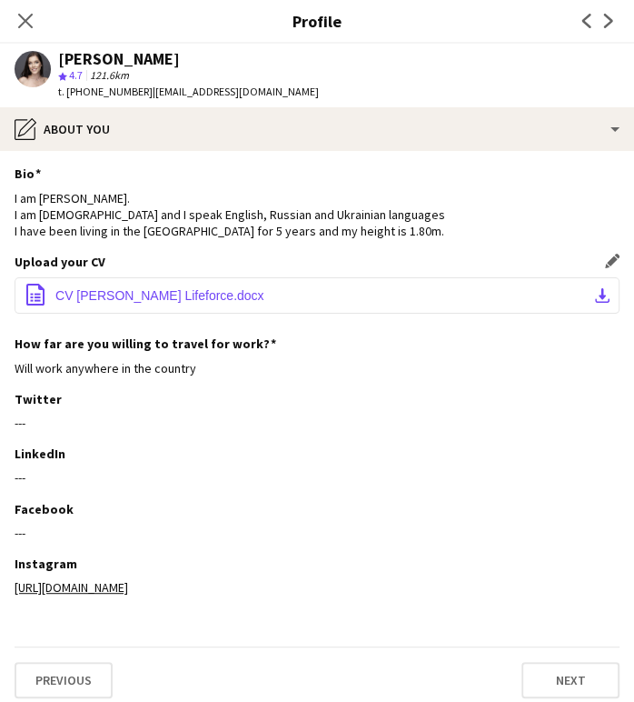
click at [167, 293] on span "CV [PERSON_NAME] Lifeforce.docx" at bounding box center [159, 295] width 209 height 15
